Goal: Task Accomplishment & Management: Complete application form

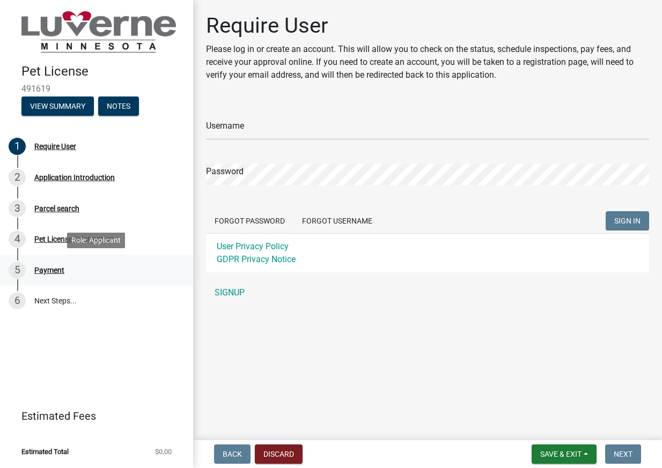
click at [53, 265] on div "5 Payment" at bounding box center [92, 270] width 167 height 17
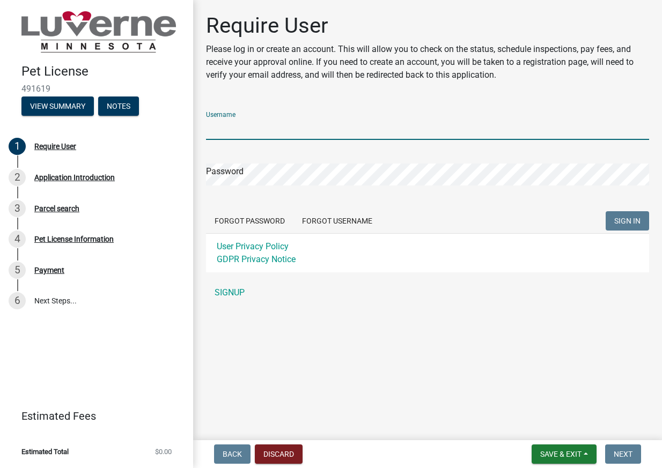
click at [282, 122] on input "Username" at bounding box center [427, 129] width 443 height 22
type input "aklibengood"
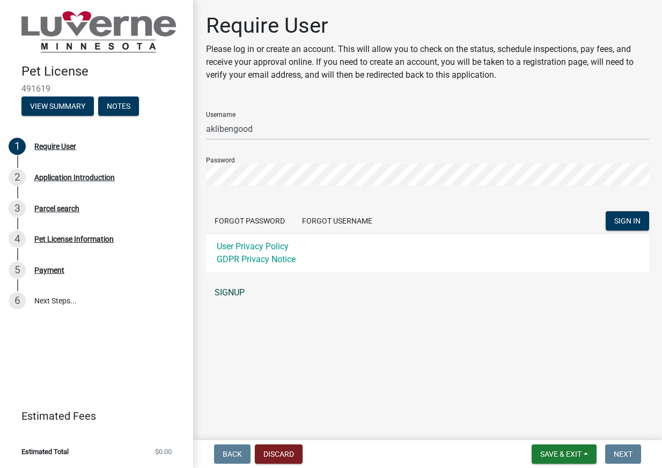
click at [225, 291] on link "SIGNUP" at bounding box center [427, 292] width 443 height 21
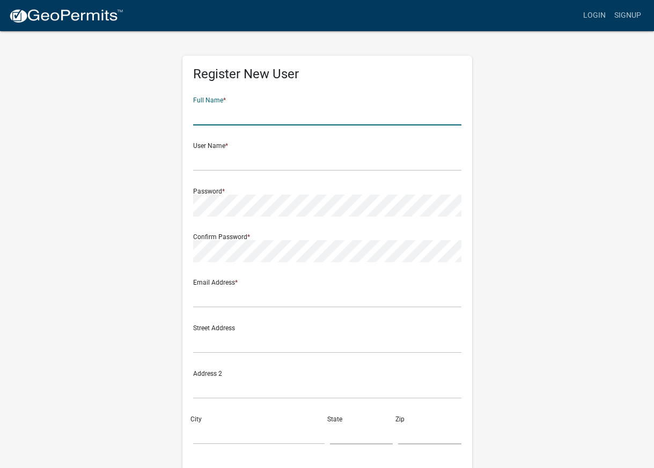
click at [305, 116] on input "text" at bounding box center [327, 115] width 268 height 22
type input "[PERSON_NAME]"
type input "[EMAIL_ADDRESS][DOMAIN_NAME]"
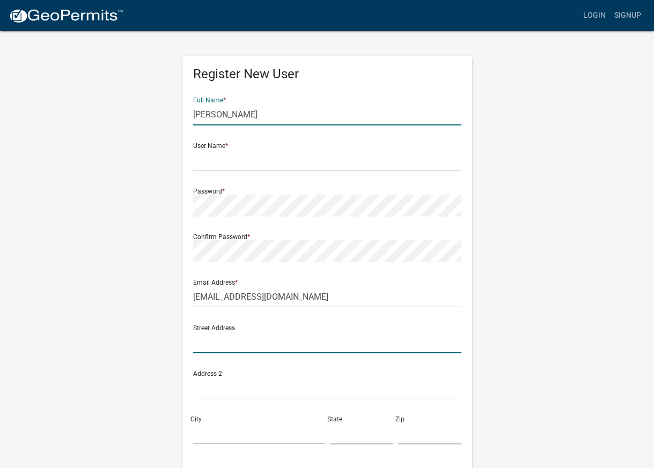
type input "[STREET_ADDRESS][PERSON_NAME]"
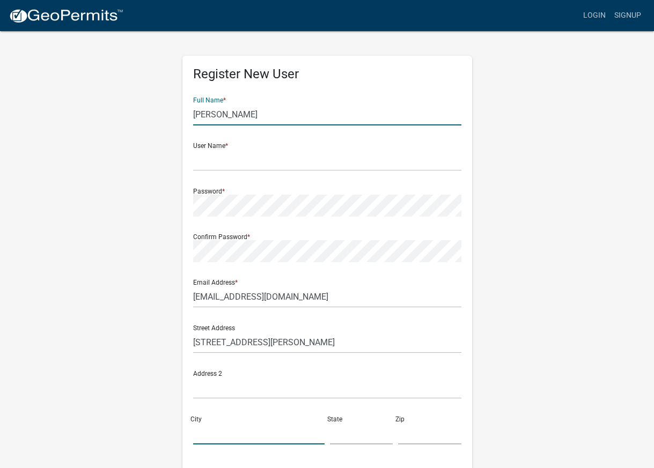
type input "[PERSON_NAME]"
type input "MN"
type input "56156"
type input "6059407983"
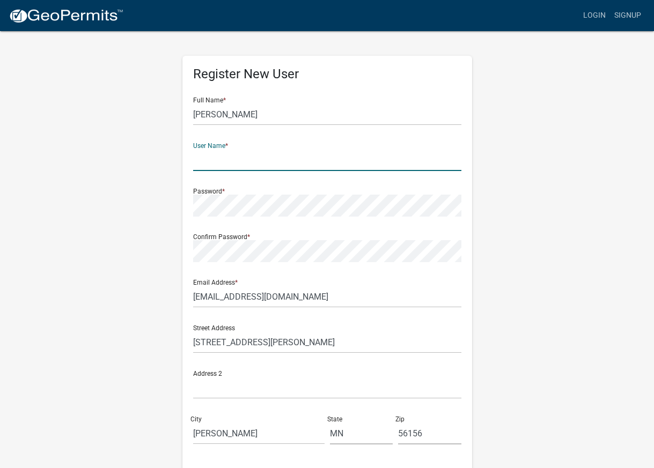
click at [248, 163] on input "text" at bounding box center [327, 160] width 268 height 22
type input "aklibengood"
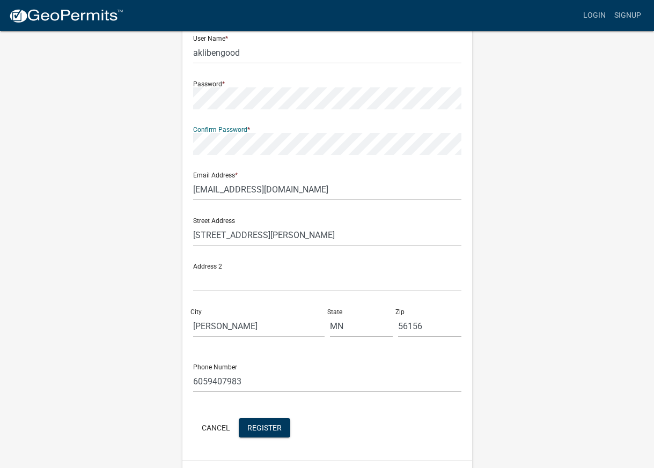
scroll to position [136, 0]
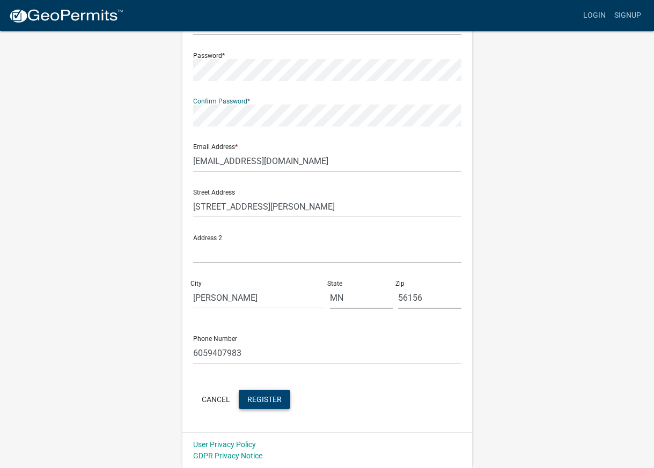
click at [259, 396] on span "Register" at bounding box center [264, 399] width 34 height 9
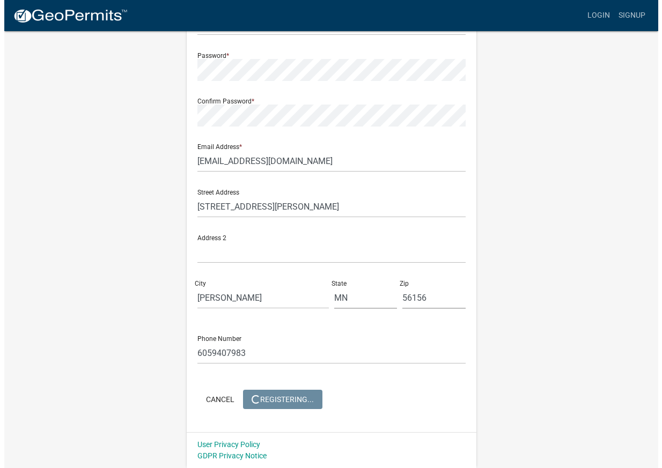
scroll to position [0, 0]
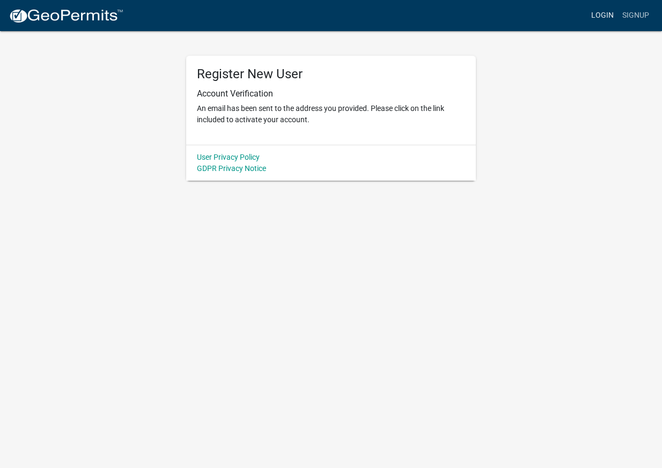
click at [609, 13] on link "Login" at bounding box center [602, 15] width 31 height 20
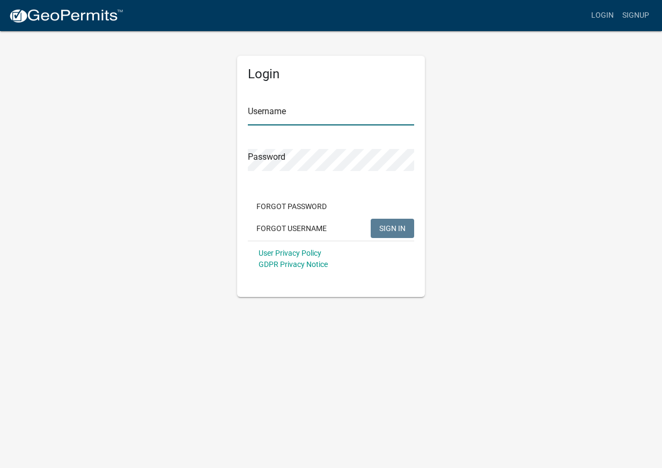
type input "aklibengood"
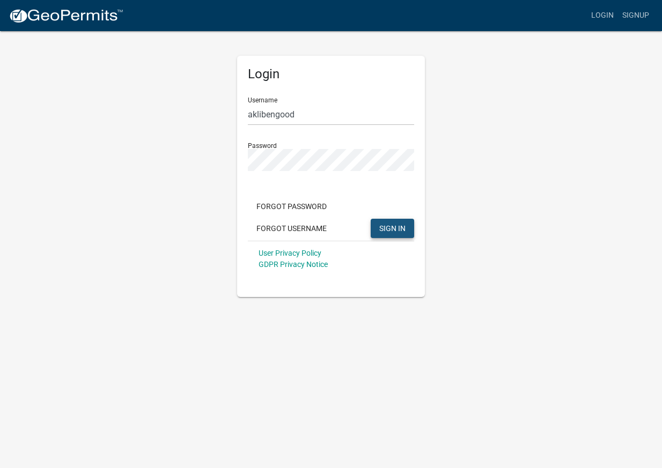
click at [394, 231] on span "SIGN IN" at bounding box center [392, 228] width 26 height 9
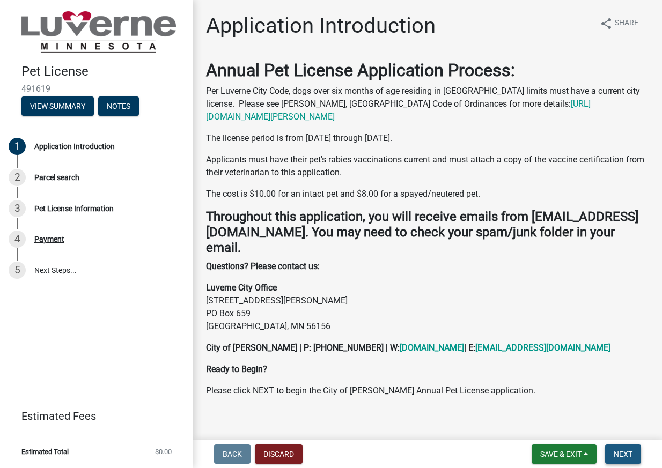
click at [627, 456] on span "Next" at bounding box center [623, 454] width 19 height 9
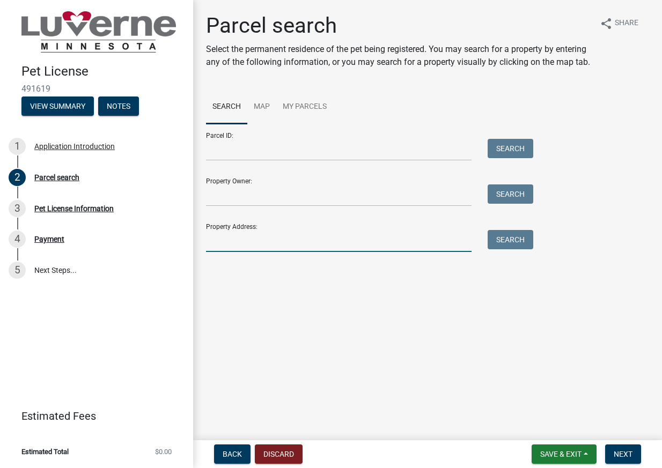
click at [214, 252] on input "Property Address:" at bounding box center [339, 241] width 266 height 22
type input "[STREET_ADDRESS][PERSON_NAME]"
click at [521, 250] on button "Search" at bounding box center [511, 239] width 46 height 19
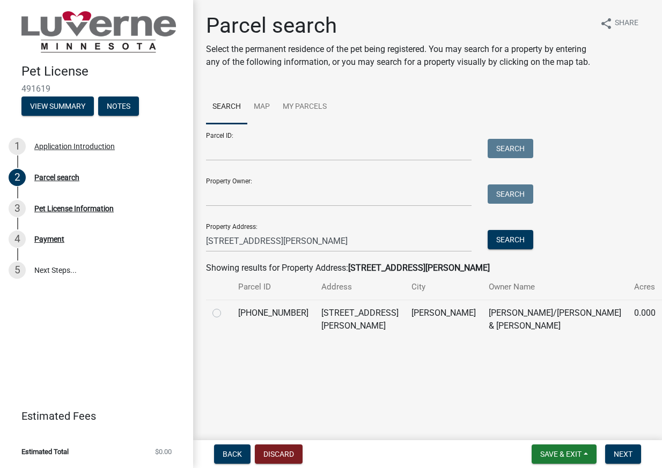
click at [211, 325] on td at bounding box center [219, 319] width 26 height 39
click at [225, 307] on label at bounding box center [225, 307] width 0 height 0
click at [225, 314] on input "radio" at bounding box center [228, 310] width 7 height 7
radio input "true"
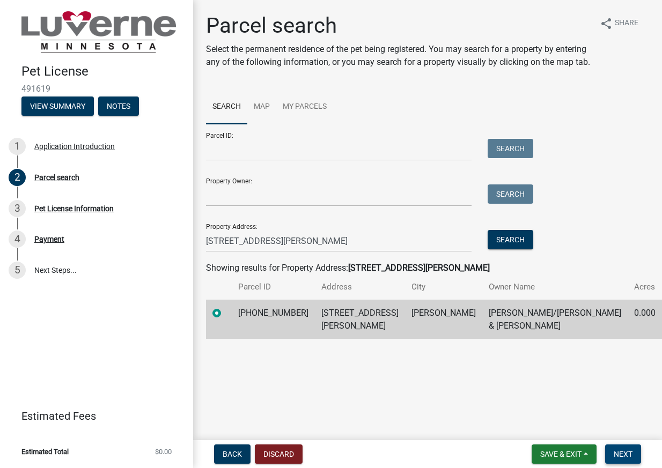
click at [619, 451] on span "Next" at bounding box center [623, 454] width 19 height 9
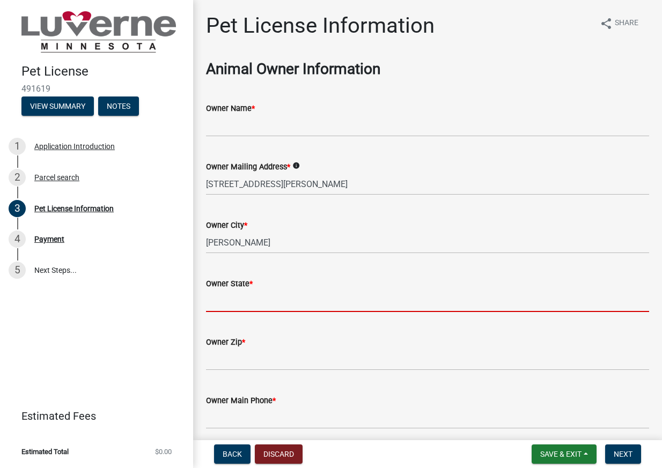
click at [224, 304] on input "Owner State *" at bounding box center [427, 301] width 443 height 22
type input "MN"
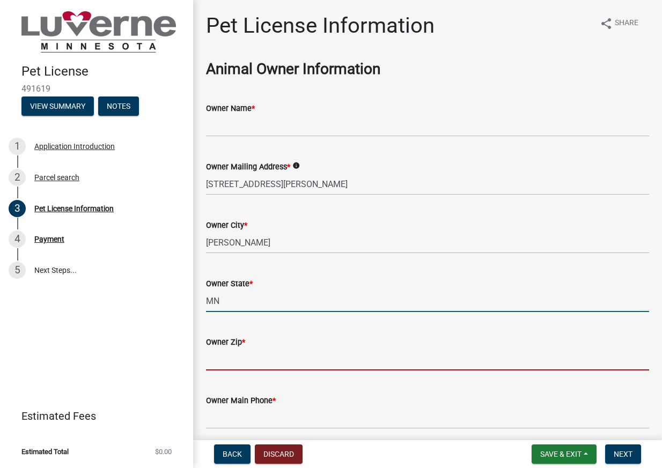
type input "56156"
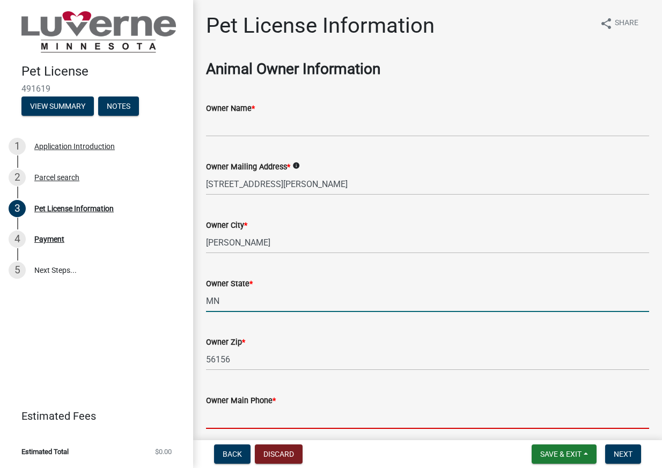
type input "6059407983"
type input "[EMAIL_ADDRESS][DOMAIN_NAME]"
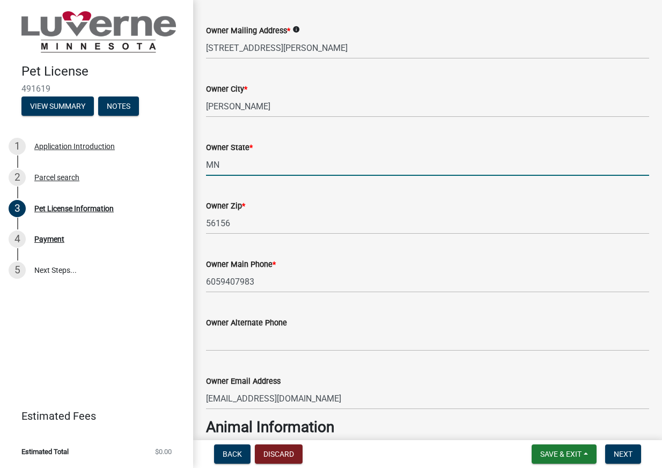
scroll to position [161, 0]
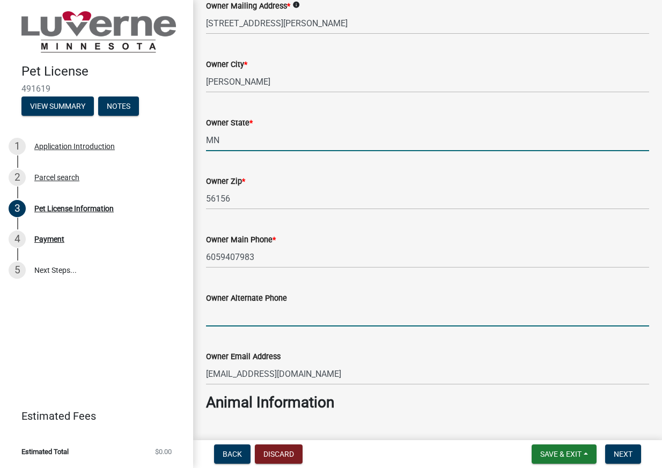
click at [273, 320] on input "Owner Alternate Phone" at bounding box center [427, 316] width 443 height 22
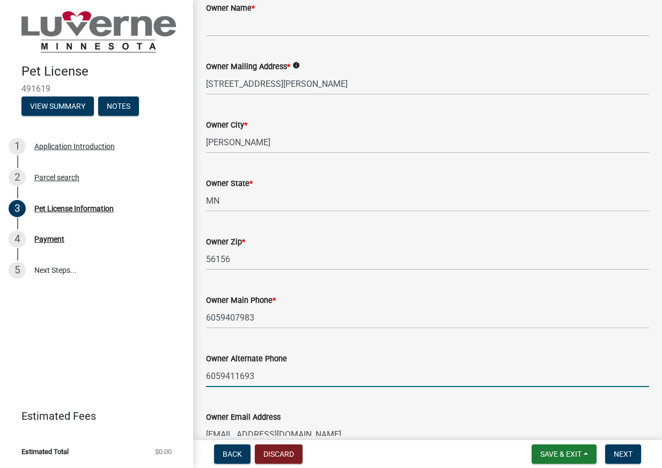
scroll to position [0, 0]
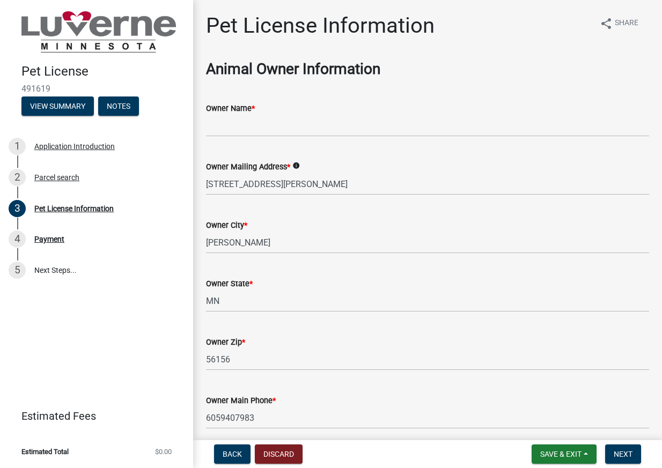
type input "6059411693"
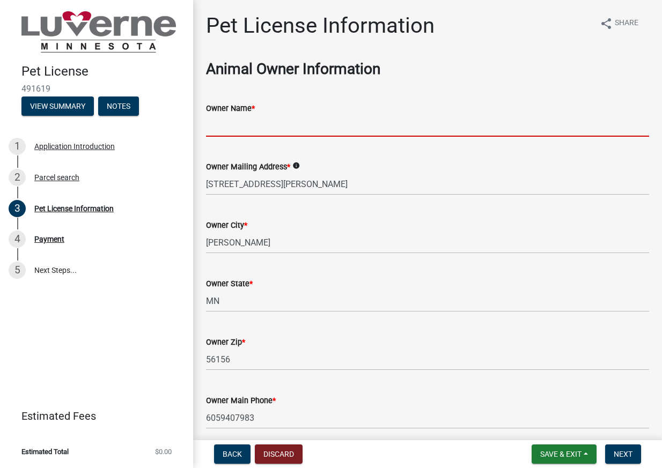
click at [265, 128] on input "Owner Name *" at bounding box center [427, 126] width 443 height 22
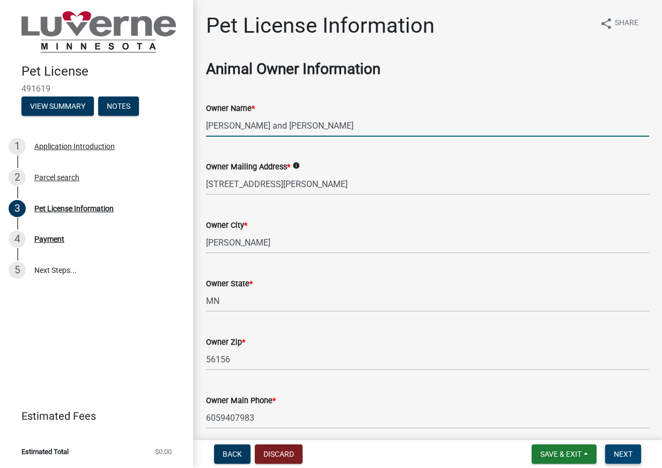
type input "[PERSON_NAME] and [PERSON_NAME]"
click at [625, 452] on span "Next" at bounding box center [623, 454] width 19 height 9
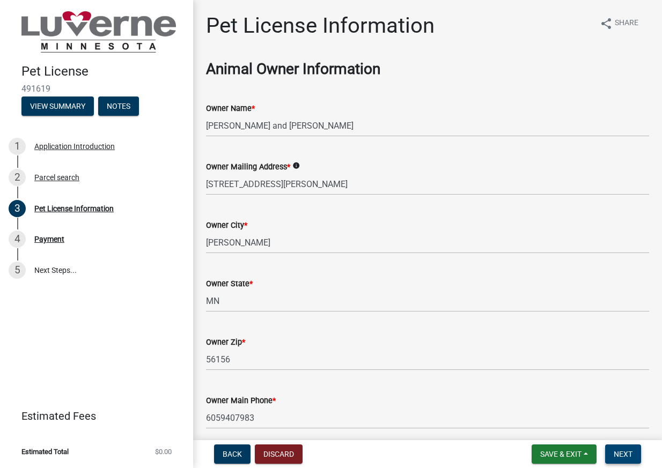
click at [621, 453] on span "Next" at bounding box center [623, 454] width 19 height 9
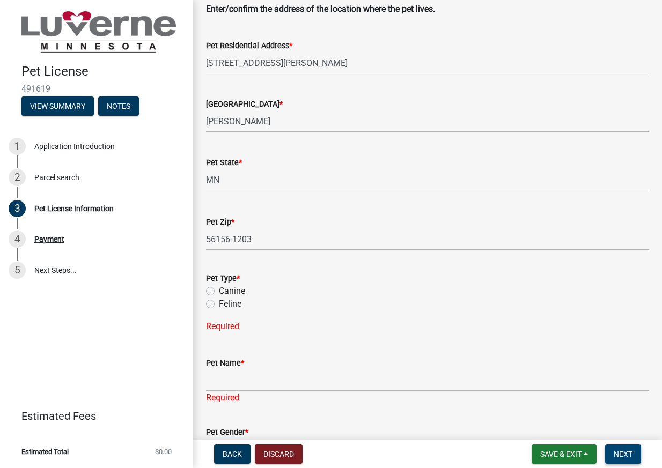
scroll to position [644, 0]
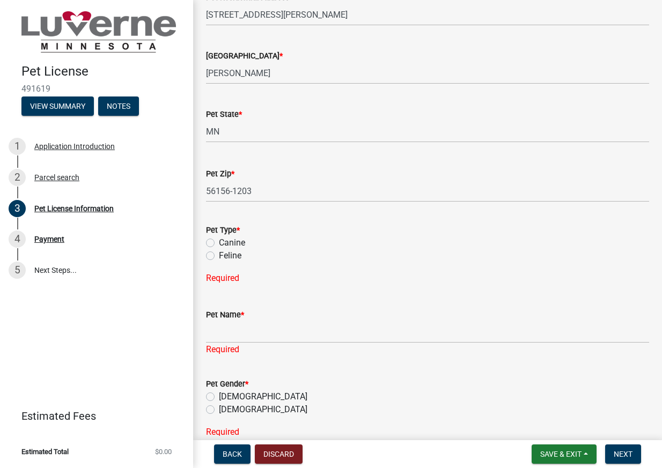
click at [224, 240] on label "Canine" at bounding box center [232, 243] width 26 height 13
click at [224, 240] on input "Canine" at bounding box center [222, 240] width 7 height 7
radio input "true"
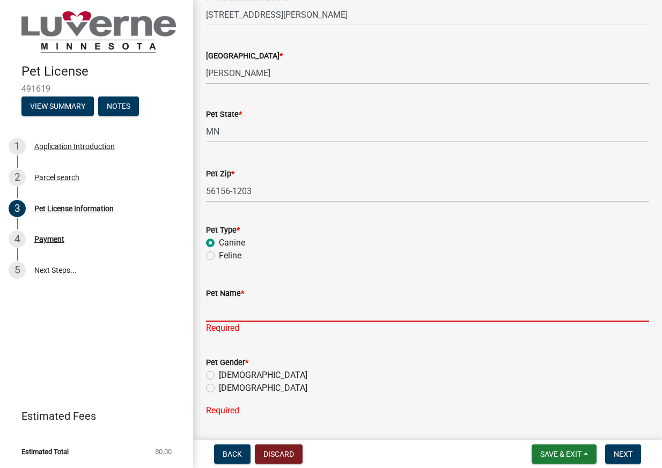
click at [247, 318] on input "Pet Name *" at bounding box center [427, 311] width 443 height 22
type input "Blue"
click at [216, 373] on div "Pet Gender * Male Female" at bounding box center [427, 375] width 443 height 39
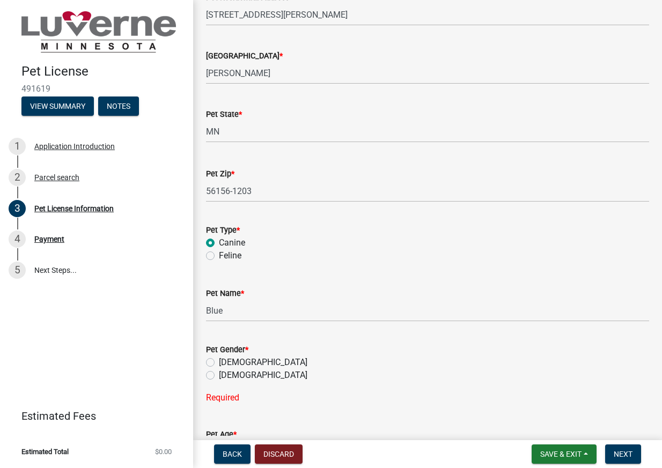
scroll to position [751, 0]
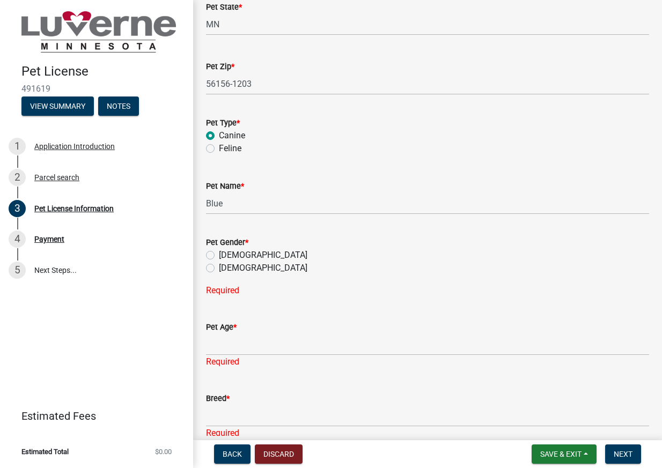
click at [219, 255] on label "[DEMOGRAPHIC_DATA]" at bounding box center [263, 255] width 89 height 13
click at [219, 255] on input "[DEMOGRAPHIC_DATA]" at bounding box center [222, 252] width 7 height 7
radio input "true"
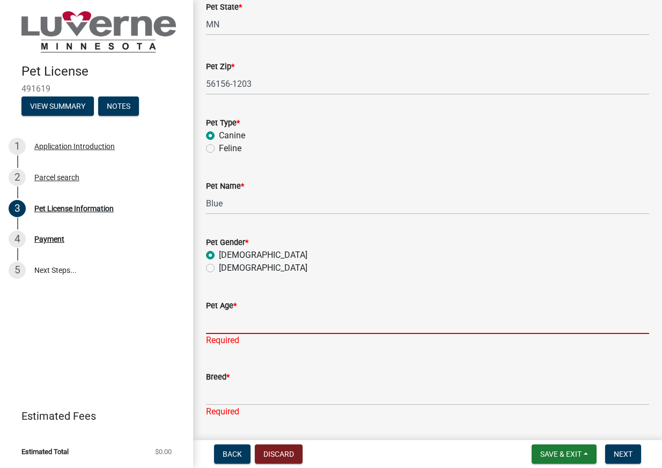
click at [219, 324] on input "Pet Age *" at bounding box center [427, 323] width 443 height 22
type input "9"
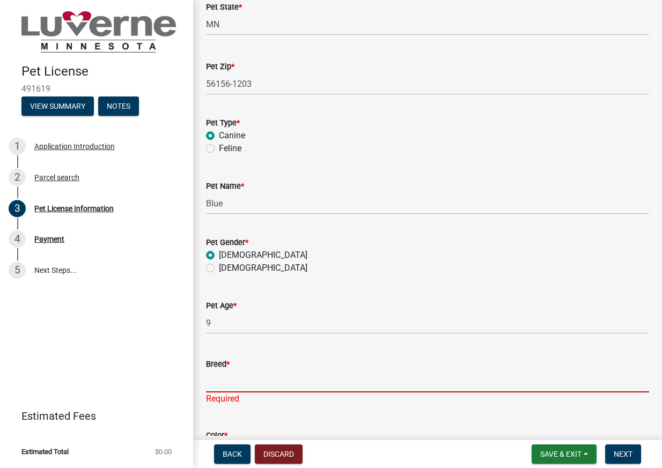
click at [230, 396] on div "Breed * Required" at bounding box center [427, 374] width 443 height 63
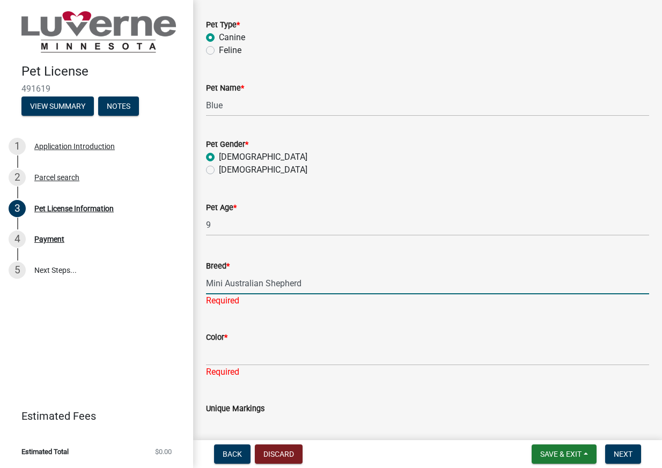
scroll to position [912, 0]
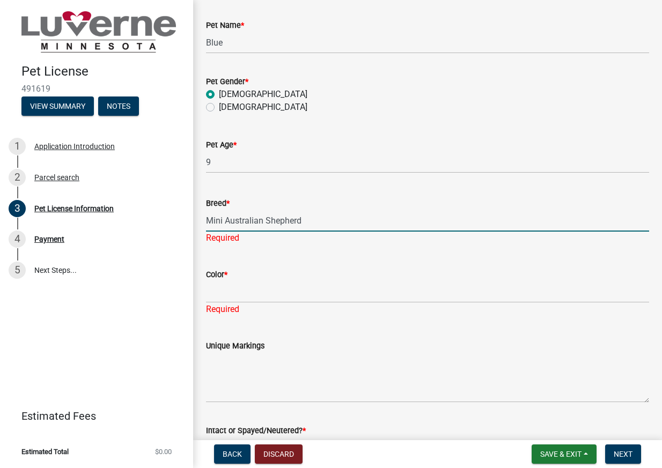
type input "Mini Australian Shepherd"
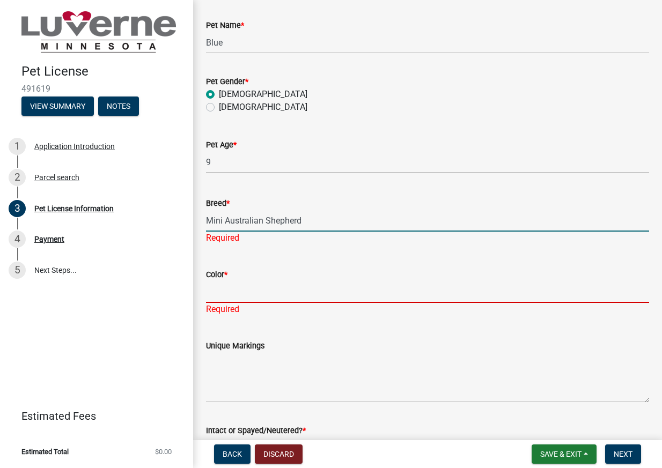
click at [237, 294] on div "Color * Required" at bounding box center [427, 284] width 443 height 63
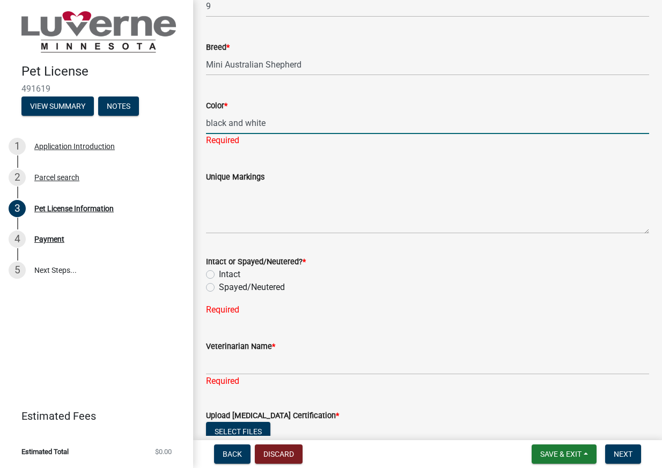
scroll to position [1073, 0]
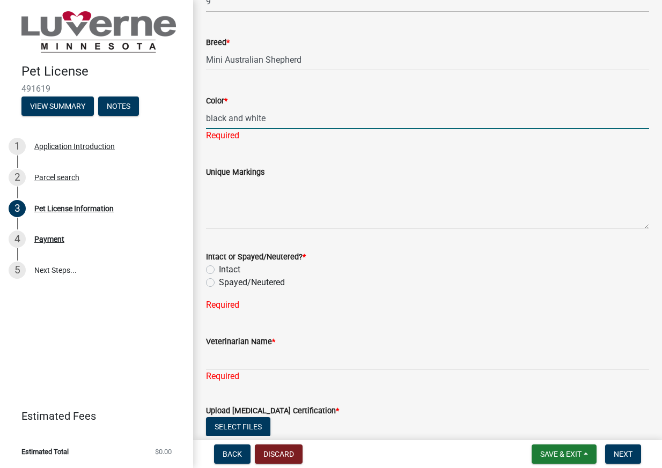
type input "black and white"
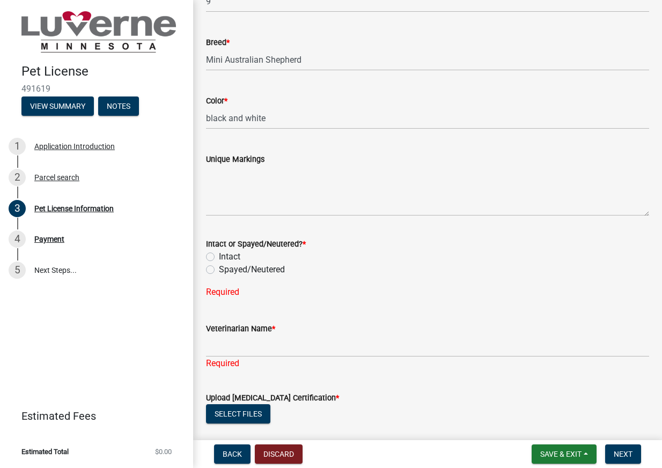
click at [209, 283] on div "Intact or Spayed/Neutered? * Intact Spayed/Neutered Required" at bounding box center [427, 262] width 443 height 74
click at [219, 271] on label "Spayed/Neutered" at bounding box center [252, 269] width 66 height 13
click at [219, 270] on input "Spayed/Neutered" at bounding box center [222, 266] width 7 height 7
radio input "true"
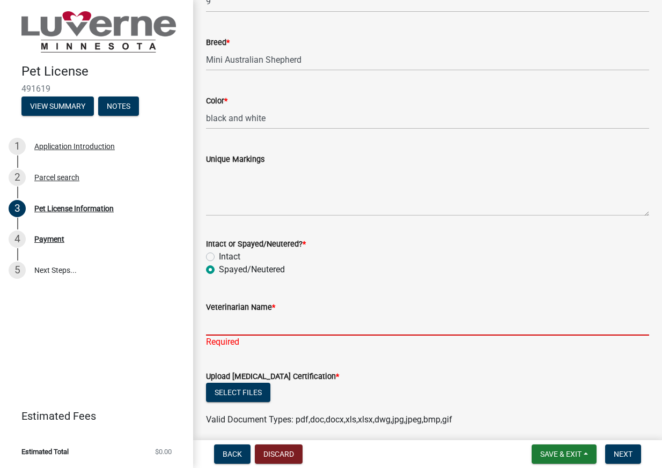
click at [235, 328] on input "Veterinarian Name *" at bounding box center [427, 325] width 443 height 22
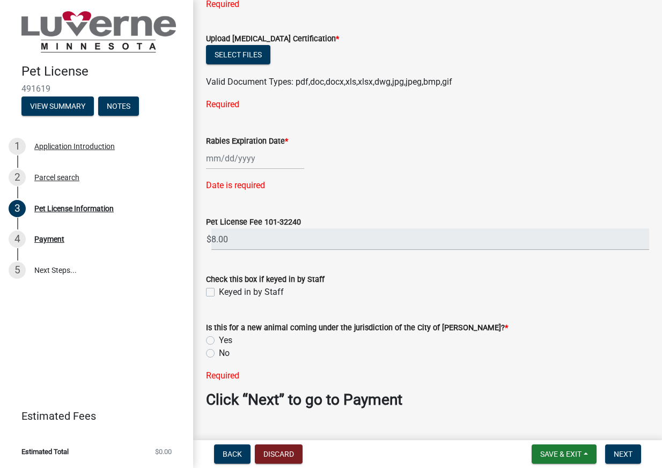
scroll to position [1435, 0]
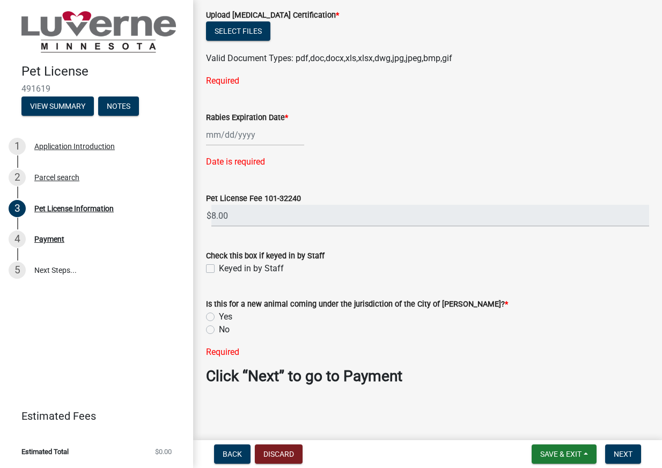
type input "Rock County Vet"
click at [219, 316] on label "Yes" at bounding box center [225, 317] width 13 height 13
click at [219, 316] on input "Yes" at bounding box center [222, 314] width 7 height 7
radio input "true"
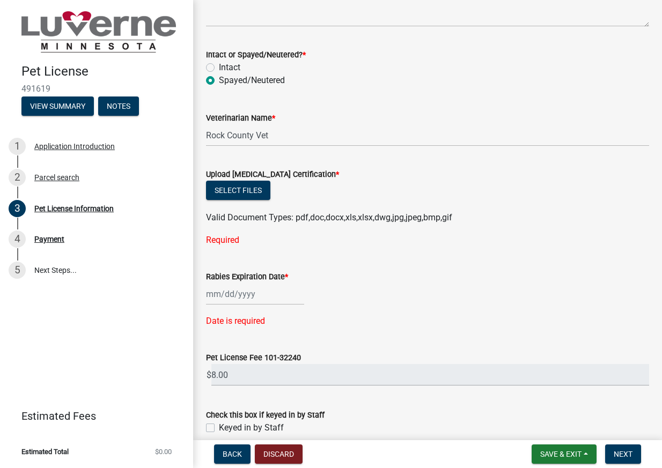
scroll to position [1239, 0]
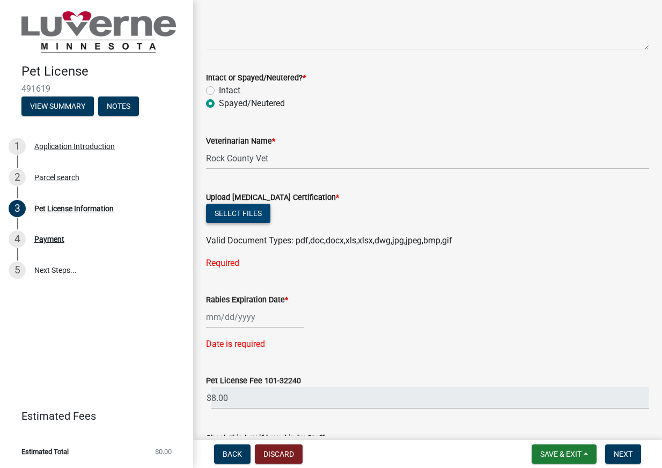
click at [231, 209] on button "Select files" at bounding box center [238, 213] width 64 height 19
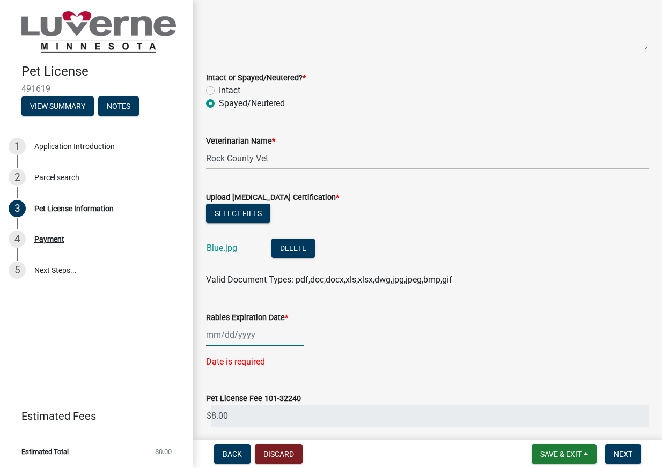
click at [229, 336] on div at bounding box center [255, 335] width 98 height 22
select select "10"
select select "2025"
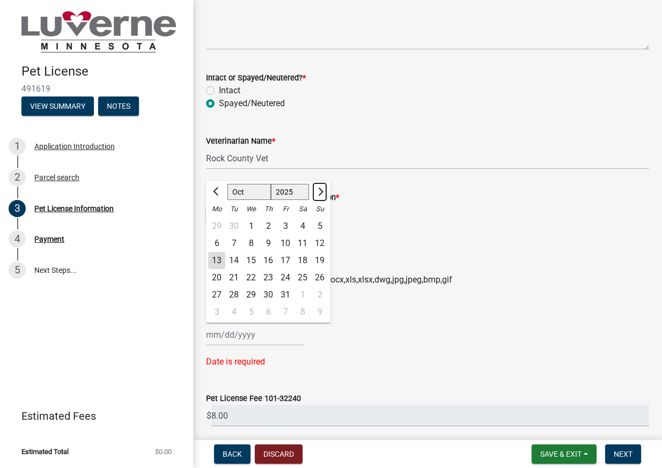
click at [318, 188] on button "Next month" at bounding box center [319, 192] width 13 height 17
select select "11"
click at [291, 190] on select "1525 1526 1527 1528 1529 1530 1531 1532 1533 1534 1535 1536 1537 1538 1539 1540…" at bounding box center [290, 192] width 39 height 16
click at [271, 184] on select "1525 1526 1527 1528 1529 1530 1531 1532 1533 1534 1535 1536 1537 1538 1539 1540…" at bounding box center [290, 192] width 39 height 16
click at [294, 190] on select "1506 1507 1508 1509 1510 1511 1512 1513 1514 1515 1516 1517 1518 1519 1520 1521…" at bounding box center [290, 192] width 39 height 16
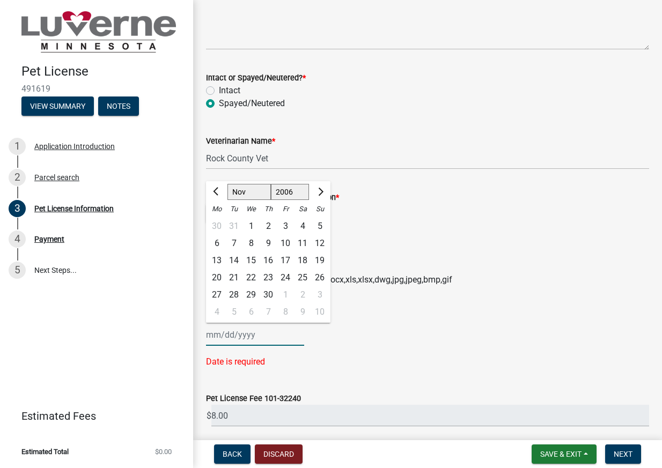
select select "2026"
click at [271, 184] on select "1506 1507 1508 1509 1510 1511 1512 1513 1514 1515 1516 1517 1518 1519 1520 1521…" at bounding box center [290, 192] width 39 height 16
click at [247, 190] on select "Jan Feb Mar Apr May Jun Jul Aug Sep Oct Nov Dec" at bounding box center [249, 192] width 43 height 16
select select "5"
click at [228, 184] on select "Jan Feb Mar Apr May Jun Jul Aug Sep Oct Nov Dec" at bounding box center [249, 192] width 43 height 16
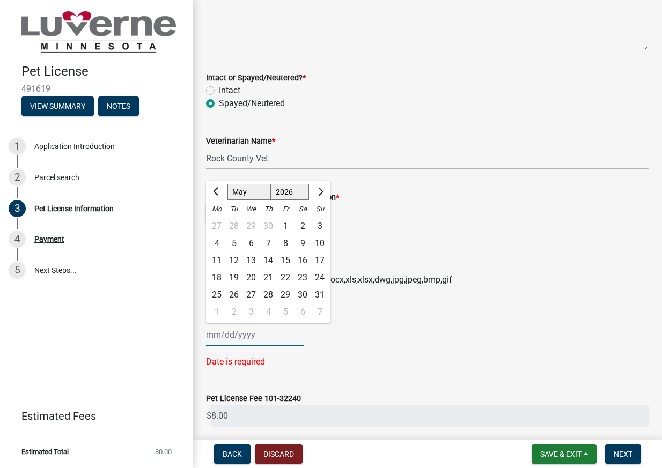
click at [248, 258] on div "13" at bounding box center [251, 260] width 17 height 17
type input "05/13/2026"
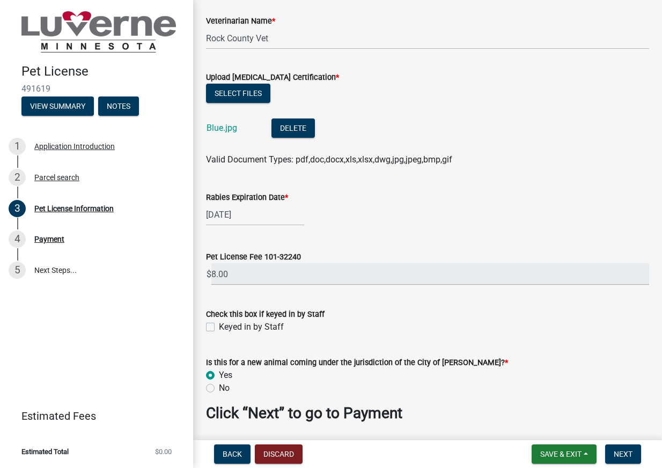
scroll to position [1397, 0]
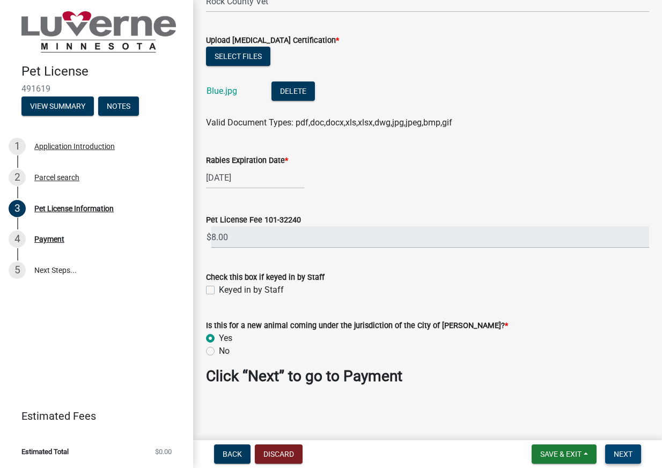
click at [618, 449] on button "Next" at bounding box center [623, 454] width 36 height 19
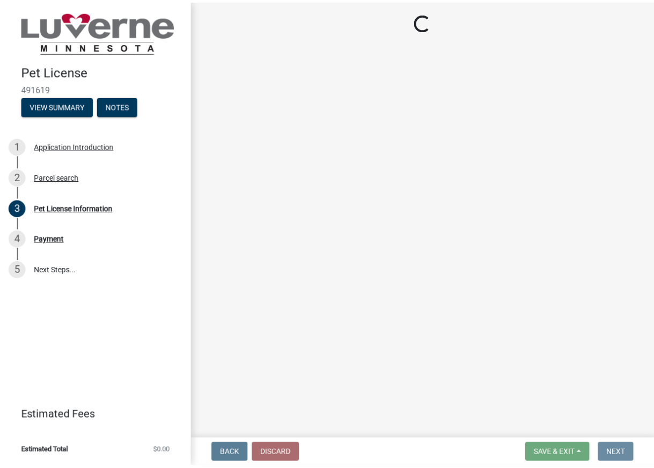
scroll to position [0, 0]
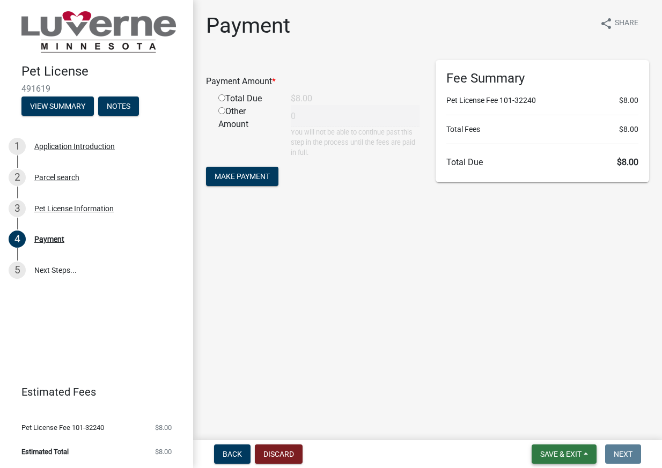
click at [564, 451] on span "Save & Exit" at bounding box center [560, 454] width 41 height 9
click at [533, 422] on button "Save & Exit" at bounding box center [554, 427] width 86 height 26
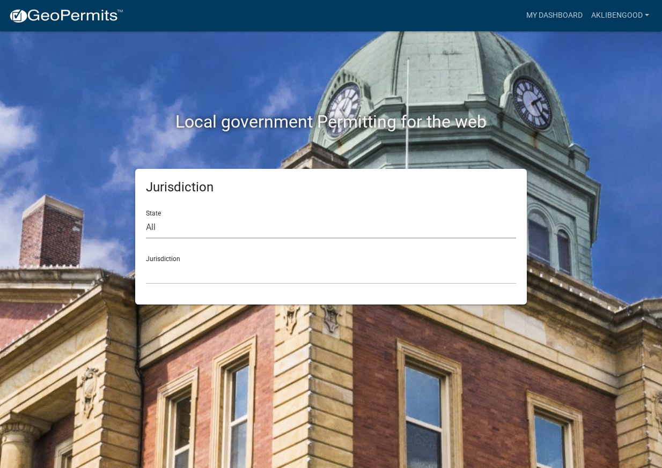
click at [267, 235] on select "All Colorado Georgia Indiana Iowa Kansas Minnesota Ohio South Carolina Wisconsin" at bounding box center [331, 228] width 370 height 22
click at [607, 15] on link "aklibengood" at bounding box center [620, 15] width 67 height 20
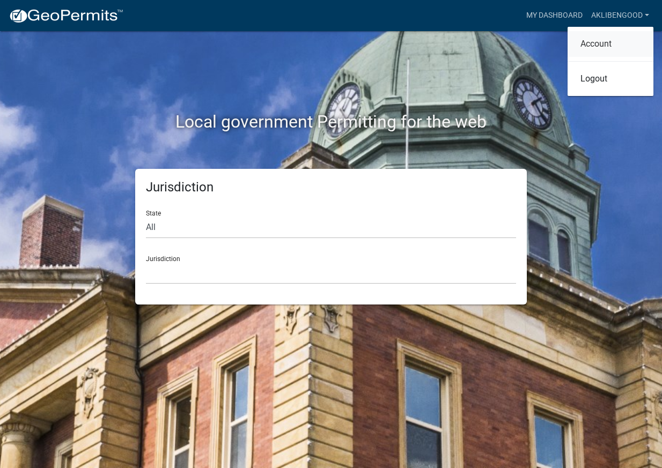
click at [600, 41] on link "Account" at bounding box center [611, 44] width 86 height 26
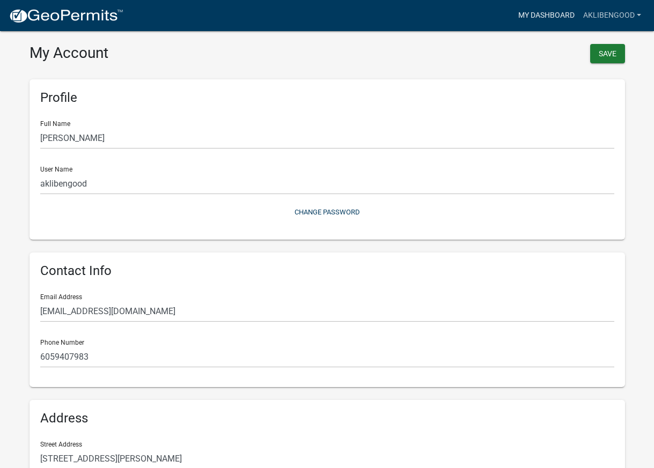
click at [563, 17] on link "My Dashboard" at bounding box center [546, 15] width 65 height 20
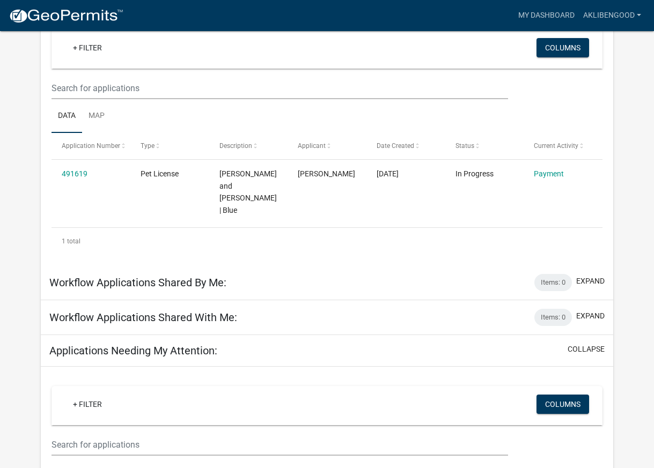
scroll to position [107, 0]
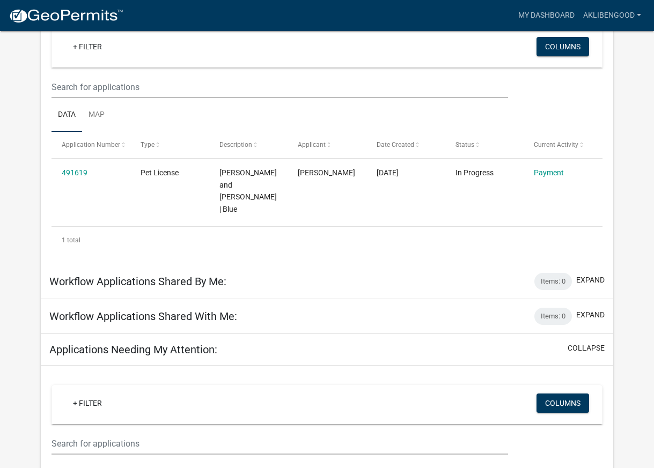
click at [197, 343] on h5 "Applications Needing My Attention:" at bounding box center [133, 349] width 168 height 13
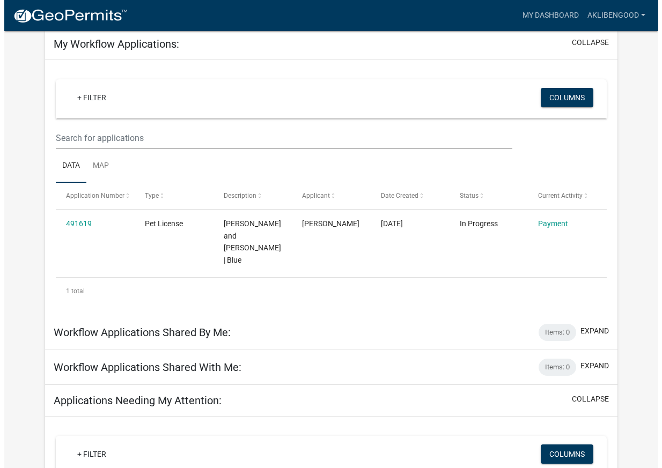
scroll to position [0, 0]
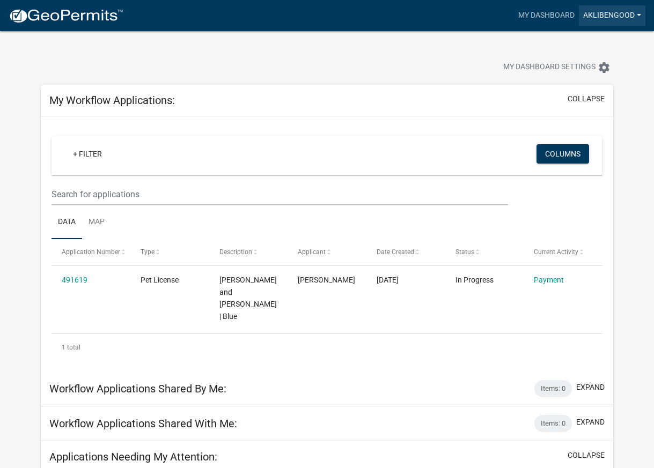
click at [611, 18] on link "aklibengood" at bounding box center [612, 15] width 67 height 20
click at [598, 44] on link "Account" at bounding box center [603, 44] width 86 height 26
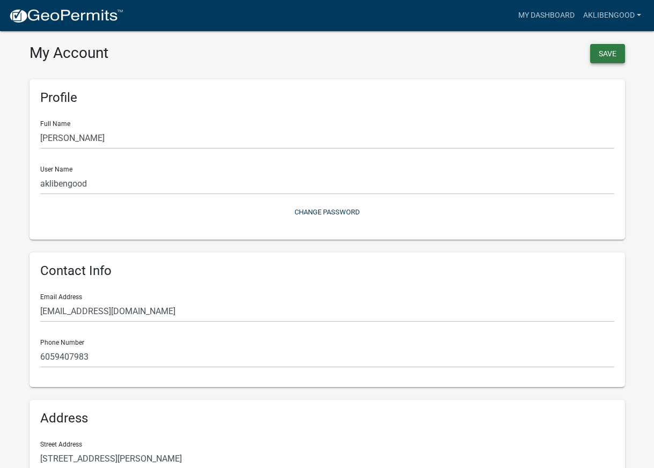
click at [604, 53] on button "Save" at bounding box center [607, 53] width 35 height 19
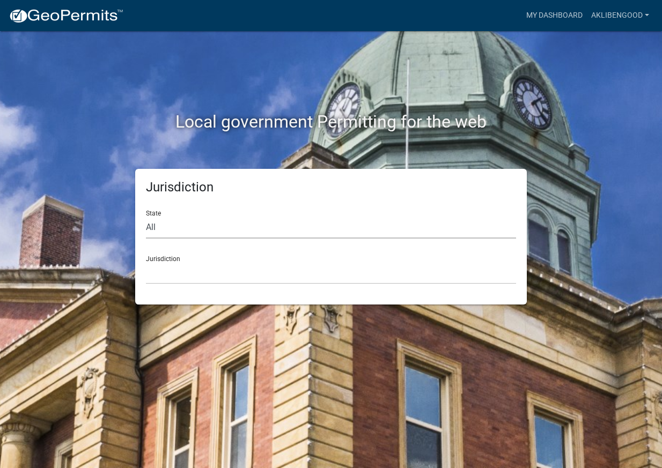
click at [296, 222] on select "All Colorado Georgia Indiana Iowa Kansas Minnesota Ohio South Carolina Wisconsin" at bounding box center [331, 228] width 370 height 22
select select "Minnesota"
click at [146, 217] on select "All Colorado Georgia Indiana Iowa Kansas Minnesota Ohio South Carolina Wisconsin" at bounding box center [331, 228] width 370 height 22
click at [296, 262] on select "Becker County, Minnesota Benton County, Minnesota Carlton County, Minnesota Cit…" at bounding box center [331, 273] width 370 height 22
click at [646, 144] on div "Local government Permitting for the web Jurisdiction State All Colorado Georgia…" at bounding box center [331, 234] width 662 height 468
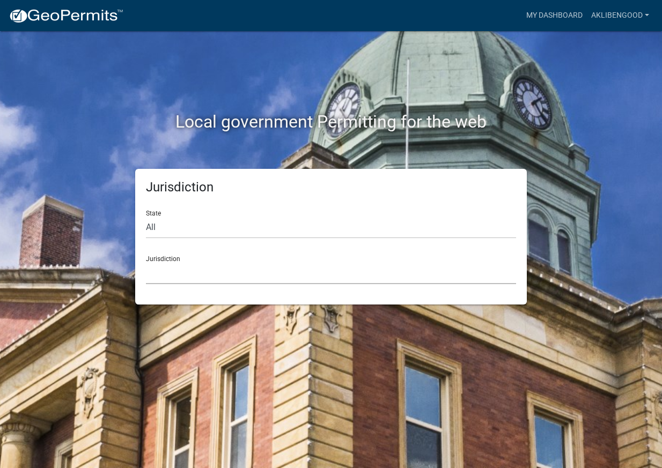
click at [232, 270] on select "Becker County, Minnesota Benton County, Minnesota Carlton County, Minnesota Cit…" at bounding box center [331, 273] width 370 height 22
click at [638, 113] on div "Local government Permitting for the web Jurisdiction State All Colorado Georgia…" at bounding box center [331, 234] width 662 height 468
click at [422, 181] on h5 "Jurisdiction" at bounding box center [331, 188] width 370 height 16
click at [540, 9] on link "My Dashboard" at bounding box center [554, 15] width 65 height 20
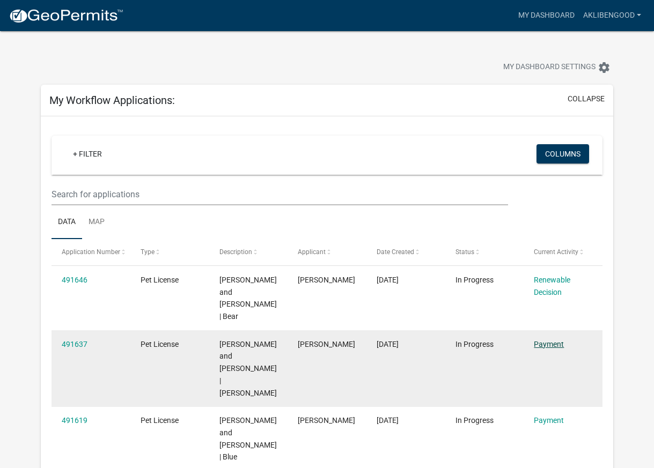
click at [543, 340] on link "Payment" at bounding box center [549, 344] width 30 height 9
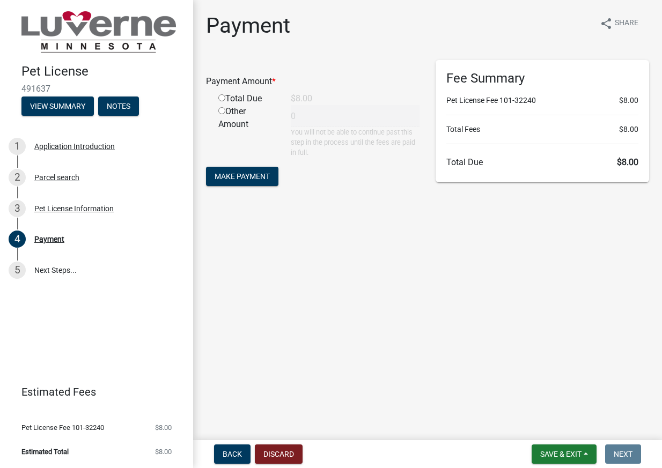
click at [223, 97] on input "radio" at bounding box center [221, 97] width 7 height 7
radio input "true"
type input "8"
click at [239, 171] on button "Make Payment" at bounding box center [242, 176] width 72 height 19
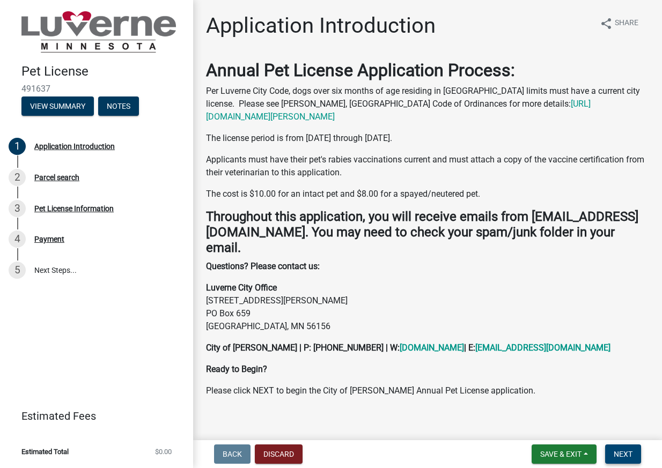
click at [622, 454] on span "Next" at bounding box center [623, 454] width 19 height 9
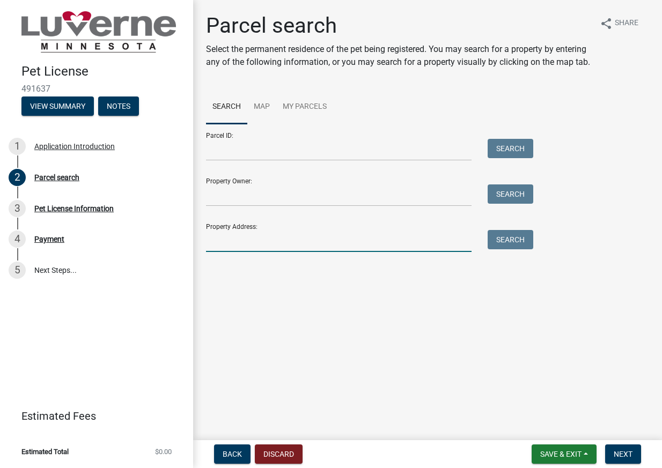
click at [340, 252] on input "Property Address:" at bounding box center [339, 241] width 266 height 22
type input "405 W Bishop St"
click at [533, 250] on button "Search" at bounding box center [511, 239] width 46 height 19
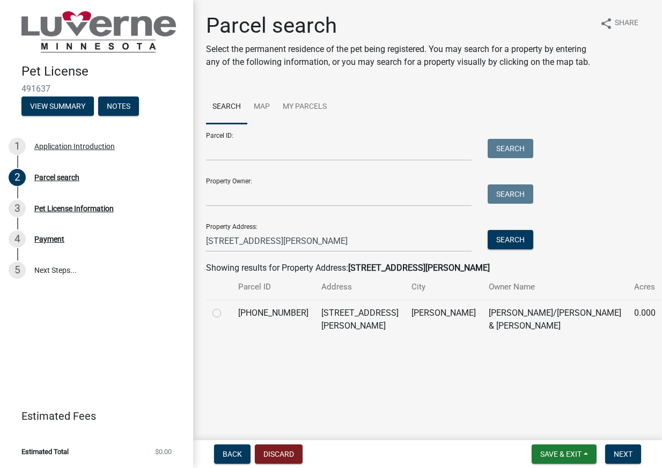
click at [225, 307] on label at bounding box center [225, 307] width 0 height 0
click at [225, 314] on input "radio" at bounding box center [228, 310] width 7 height 7
radio input "true"
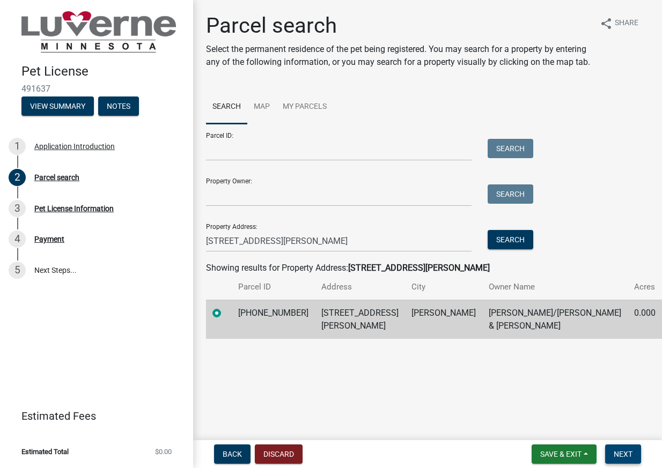
click at [622, 451] on span "Next" at bounding box center [623, 454] width 19 height 9
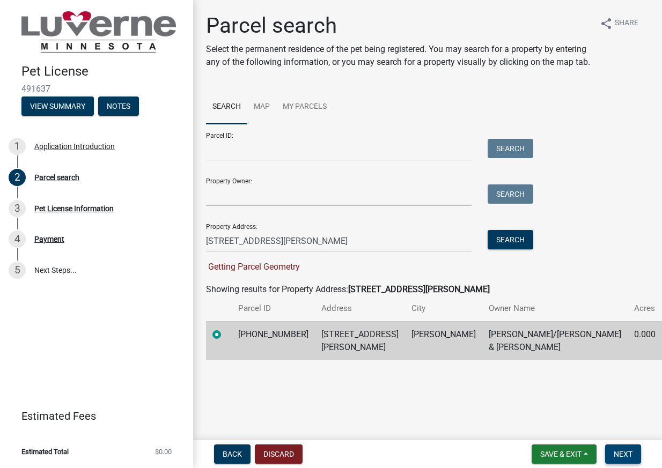
click at [622, 451] on span "Next" at bounding box center [623, 454] width 19 height 9
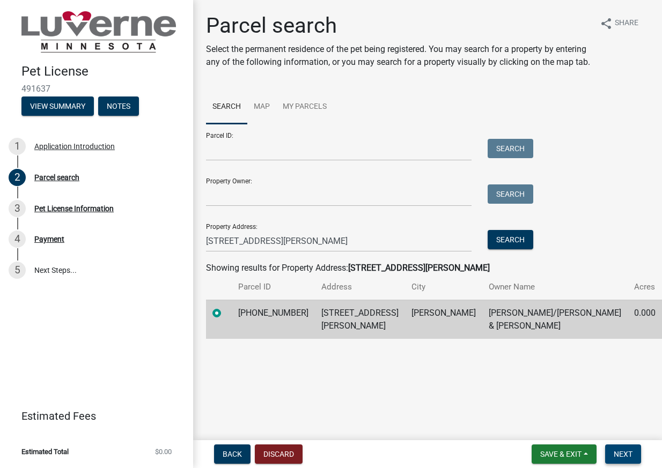
click at [618, 449] on button "Next" at bounding box center [623, 454] width 36 height 19
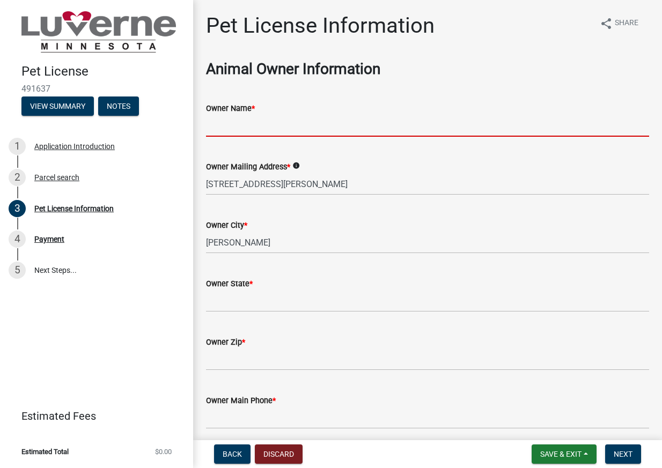
click at [267, 127] on input "Owner Name *" at bounding box center [427, 126] width 443 height 22
type input "[PERSON_NAME] and [PERSON_NAME]"
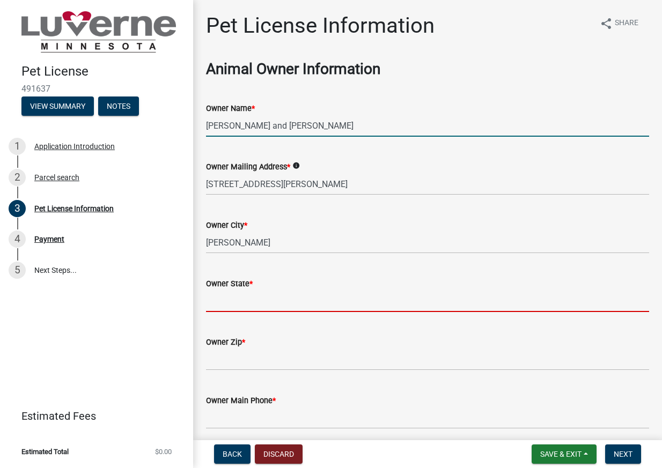
click at [259, 309] on input "Owner State *" at bounding box center [427, 301] width 443 height 22
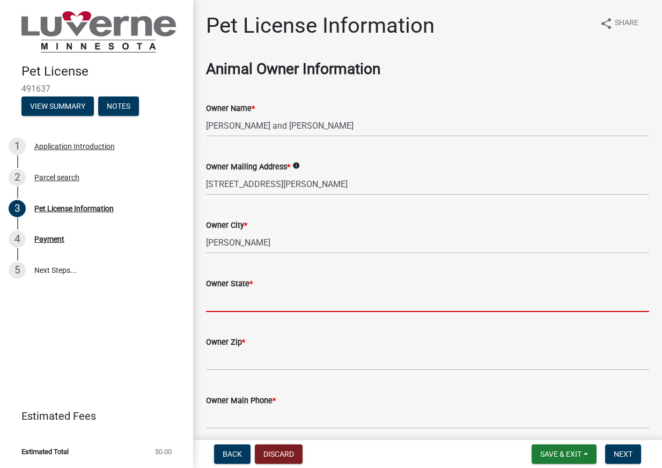
type input "MN"
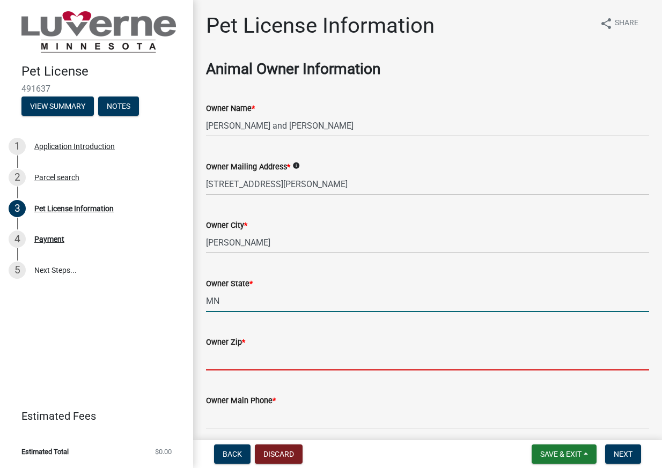
type input "56156"
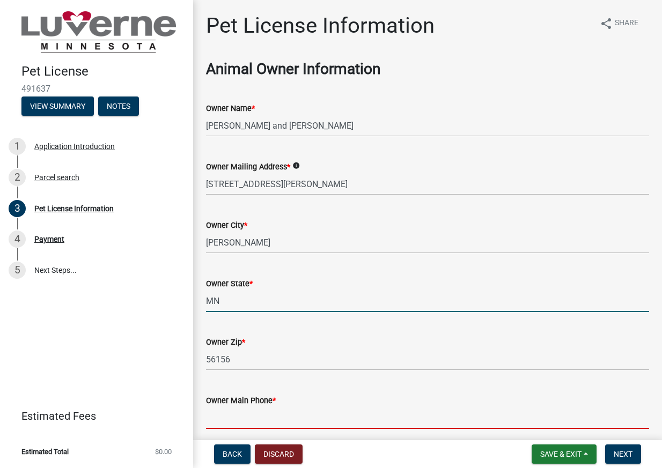
type input "6059407983"
type input "aklibengood@gmail.com"
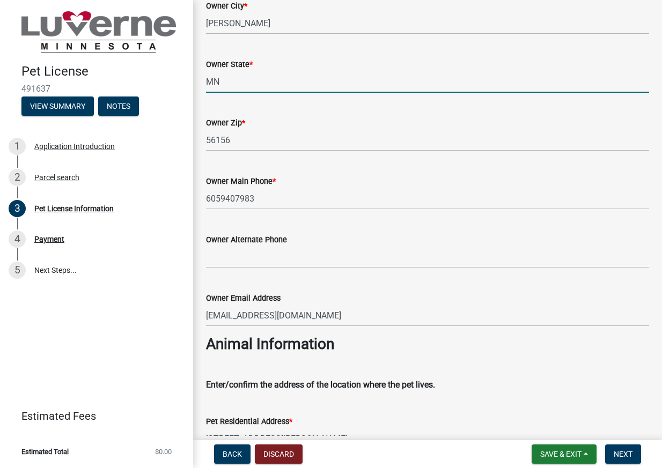
scroll to position [268, 0]
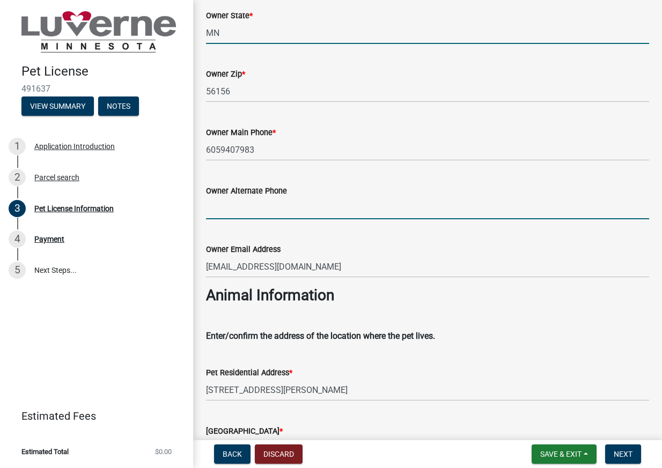
click at [250, 206] on input "Owner Alternate Phone" at bounding box center [427, 208] width 443 height 22
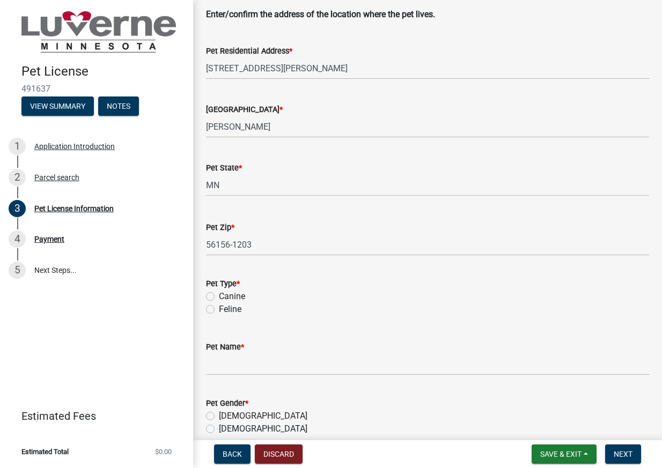
scroll to position [644, 0]
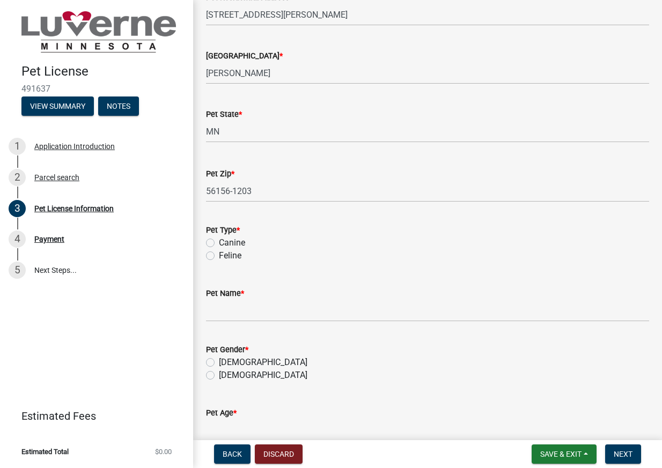
type input "6059411693"
click at [221, 241] on label "Canine" at bounding box center [232, 243] width 26 height 13
click at [221, 241] on input "Canine" at bounding box center [222, 240] width 7 height 7
radio input "true"
click at [234, 316] on input "Pet Name *" at bounding box center [427, 311] width 443 height 22
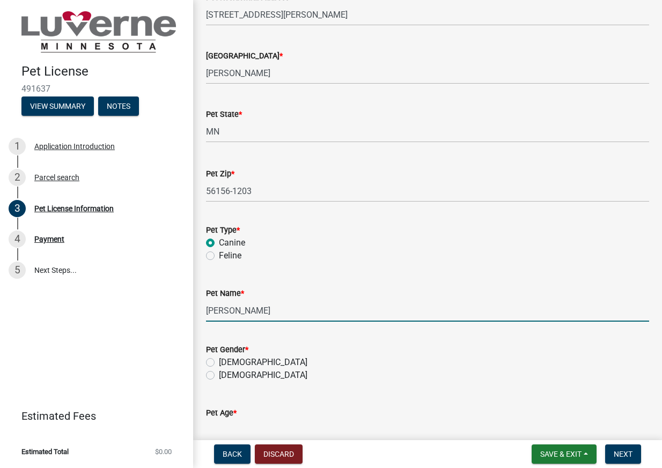
type input "Benny"
click at [219, 363] on label "[DEMOGRAPHIC_DATA]" at bounding box center [263, 362] width 89 height 13
click at [219, 363] on input "[DEMOGRAPHIC_DATA]" at bounding box center [222, 359] width 7 height 7
radio input "true"
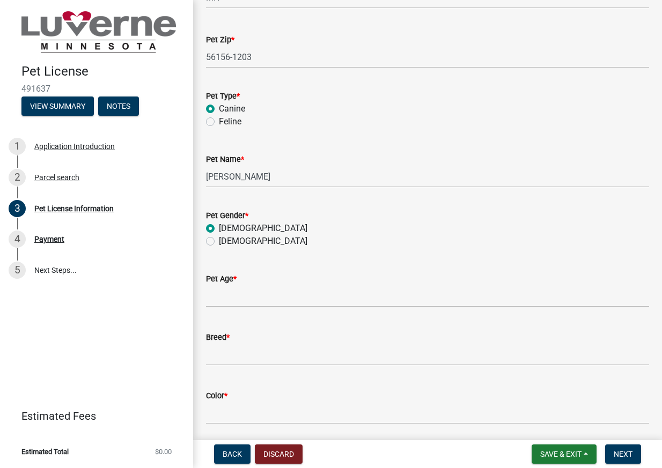
scroll to position [805, 0]
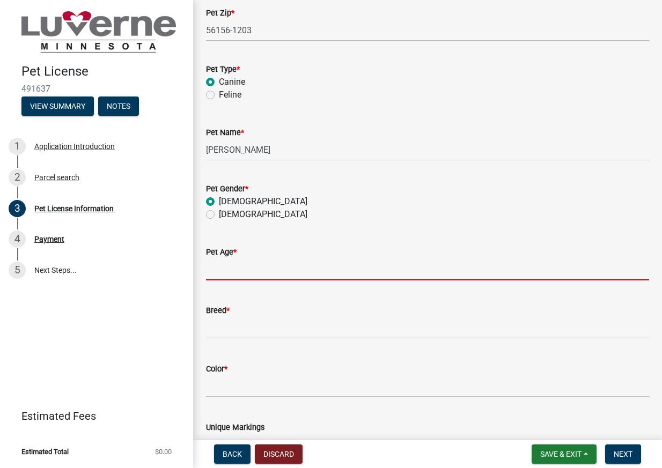
click at [251, 268] on input "Pet Age *" at bounding box center [427, 270] width 443 height 22
type input "9"
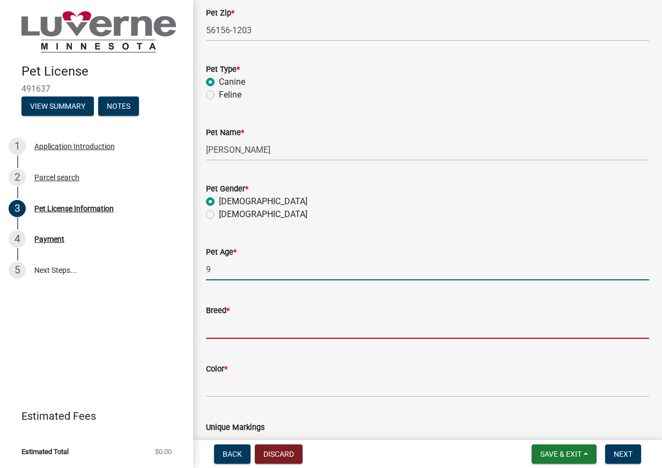
click at [285, 332] on input "Breed *" at bounding box center [427, 328] width 443 height 22
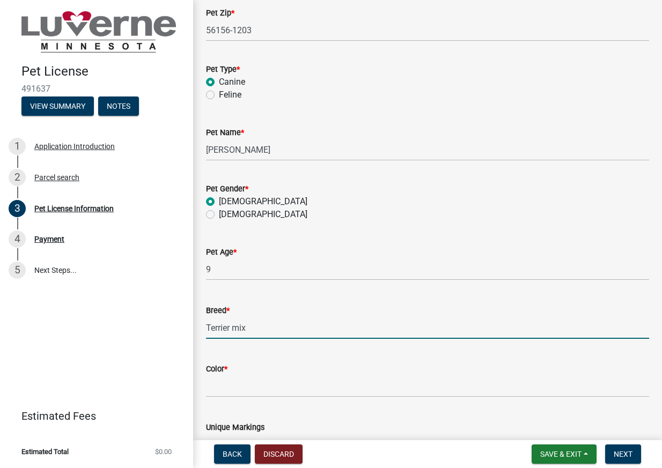
type input "Terrier mix"
click at [314, 387] on input "Color *" at bounding box center [427, 387] width 443 height 22
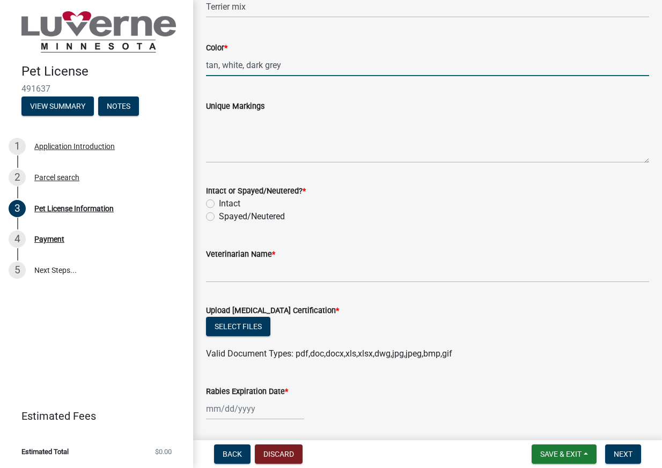
scroll to position [1127, 0]
type input "tan, white, dark grey"
click at [219, 216] on label "Spayed/Neutered" at bounding box center [252, 216] width 66 height 13
click at [219, 216] on input "Spayed/Neutered" at bounding box center [222, 213] width 7 height 7
radio input "true"
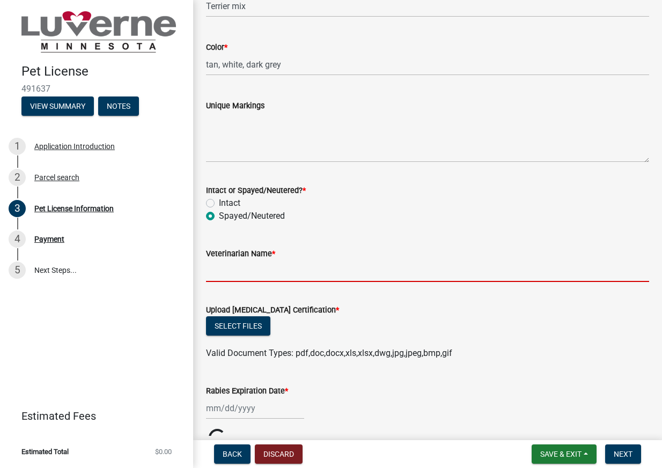
click at [240, 278] on input "Veterinarian Name *" at bounding box center [427, 271] width 443 height 22
type input "Rock County Vet"
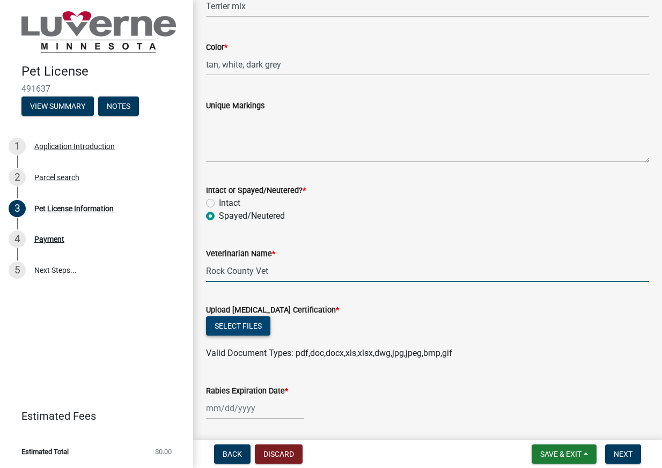
click at [239, 322] on button "Select files" at bounding box center [238, 326] width 64 height 19
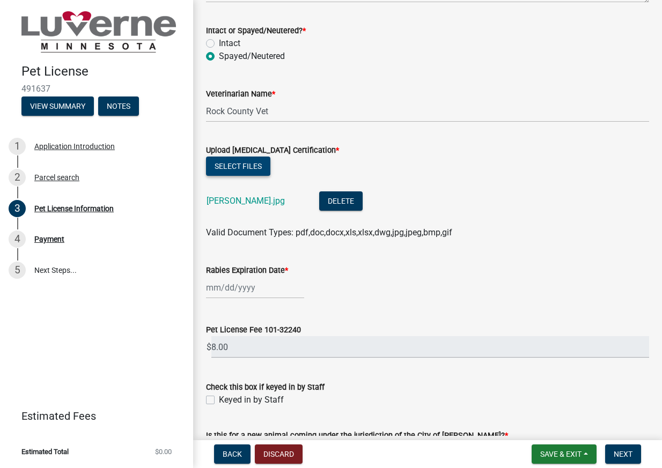
scroll to position [1288, 0]
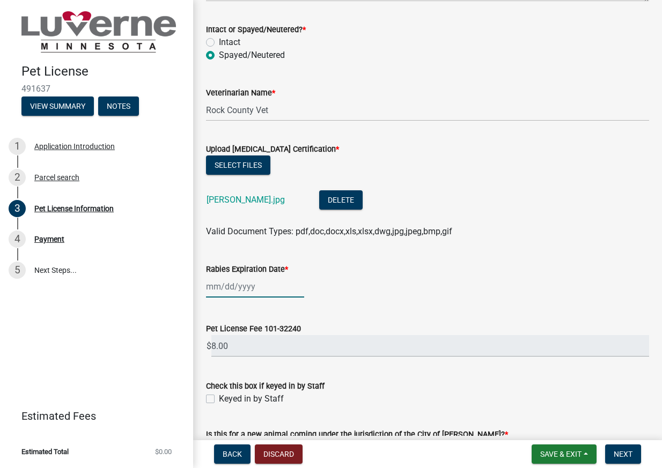
click at [260, 288] on div at bounding box center [255, 287] width 98 height 22
select select "10"
select select "2025"
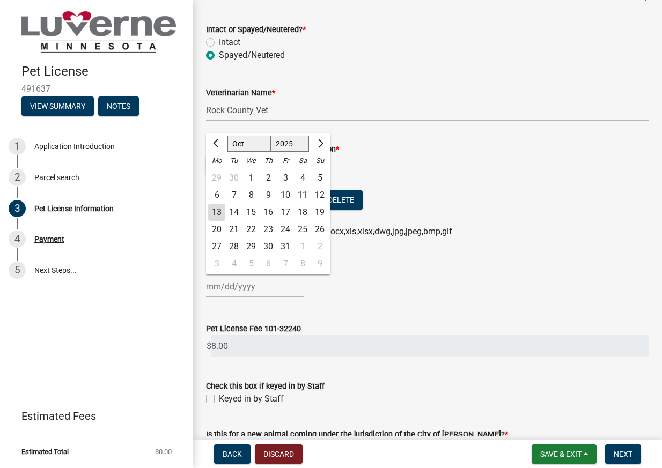
click at [258, 141] on select "Jan Feb Mar Apr May Jun Jul Aug Sep Oct Nov Dec" at bounding box center [249, 144] width 43 height 16
select select "8"
click at [228, 136] on select "Jan Feb Mar Apr May Jun Jul Aug Sep Oct Nov Dec" at bounding box center [249, 144] width 43 height 16
click at [248, 193] on div "6" at bounding box center [251, 195] width 17 height 17
type input "08/06/2025"
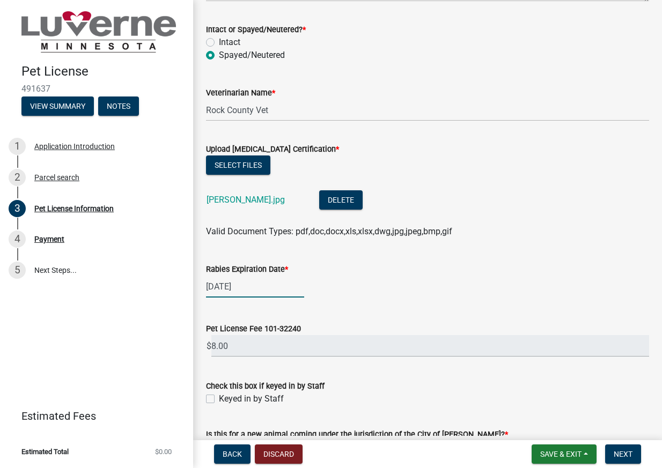
click at [254, 287] on div "08/06/2025" at bounding box center [255, 287] width 98 height 22
select select "8"
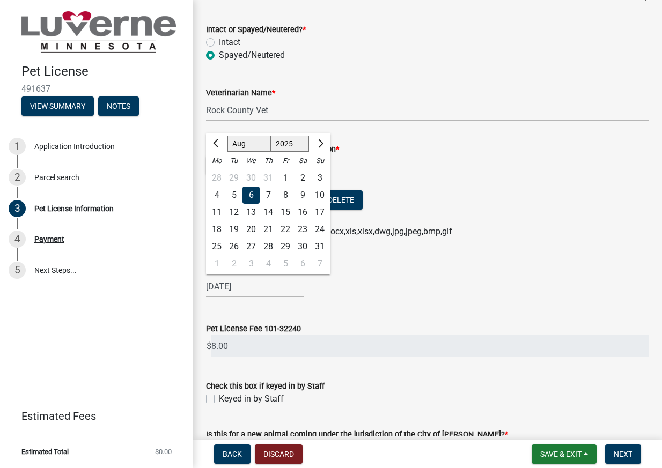
click at [295, 134] on div "Jan Feb Mar Apr May Jun Jul Aug Sep Oct Nov Dec 1525 1526 1527 1528 1529 1530 1…" at bounding box center [268, 142] width 124 height 19
click at [295, 138] on select "1525 1526 1527 1528 1529 1530 1531 1532 1533 1534 1535 1536 1537 1538 1539 1540…" at bounding box center [290, 144] width 39 height 16
select select "2028"
click at [271, 136] on select "1525 1526 1527 1528 1529 1530 1531 1532 1533 1534 1535 1536 1537 1538 1539 1540…" at bounding box center [290, 144] width 39 height 16
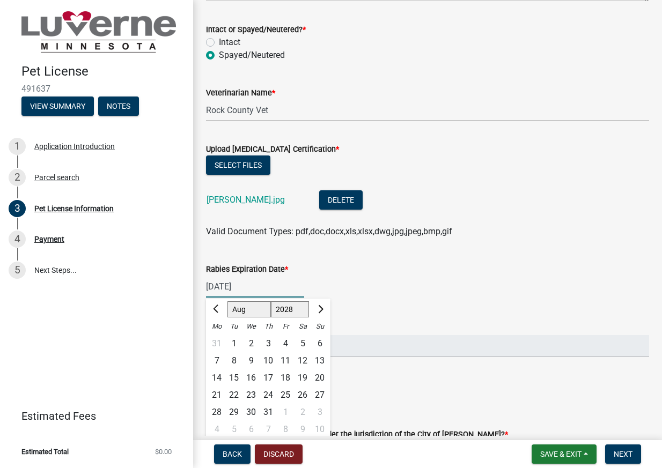
scroll to position [1341, 0]
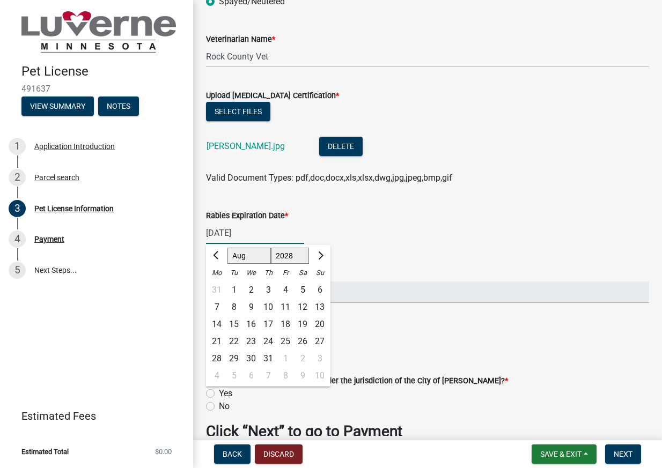
click at [416, 239] on div "08/06/2025 Jan Feb Mar Apr May Jun Jul Aug Sep Oct Nov Dec 1528 1529 1530 1531 …" at bounding box center [427, 233] width 443 height 22
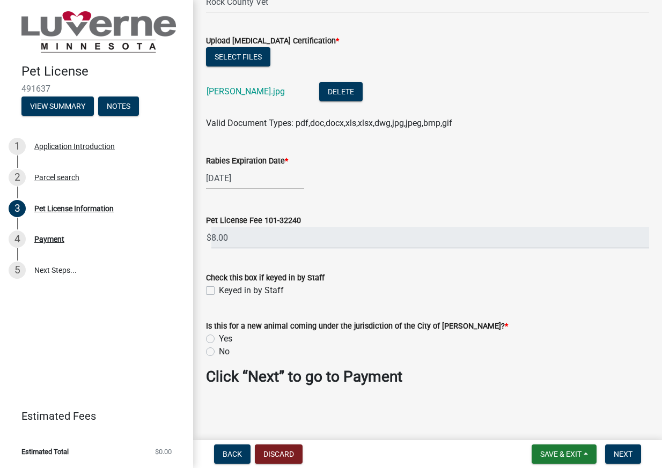
scroll to position [1397, 0]
click at [219, 338] on label "Yes" at bounding box center [225, 338] width 13 height 13
click at [219, 338] on input "Yes" at bounding box center [222, 335] width 7 height 7
radio input "true"
click at [616, 448] on button "Next" at bounding box center [623, 454] width 36 height 19
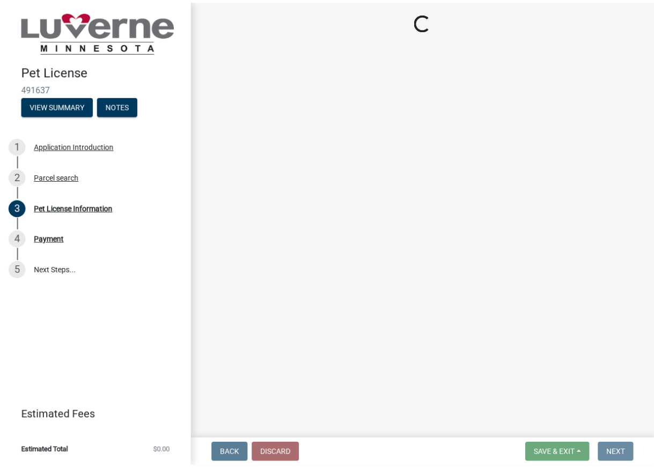
scroll to position [0, 0]
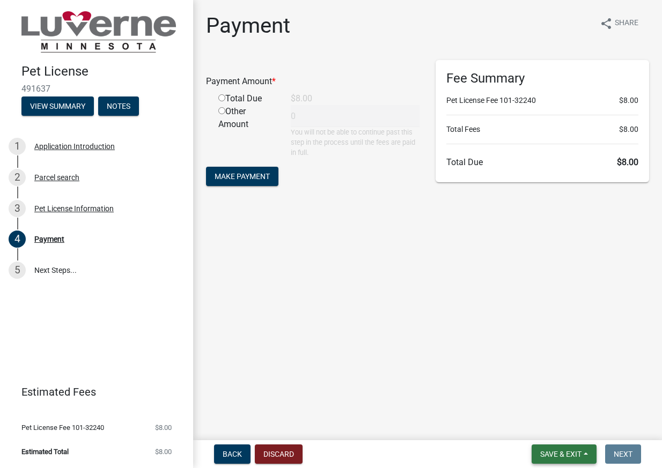
click at [557, 454] on span "Save & Exit" at bounding box center [560, 454] width 41 height 9
click at [544, 426] on button "Save & Exit" at bounding box center [554, 427] width 86 height 26
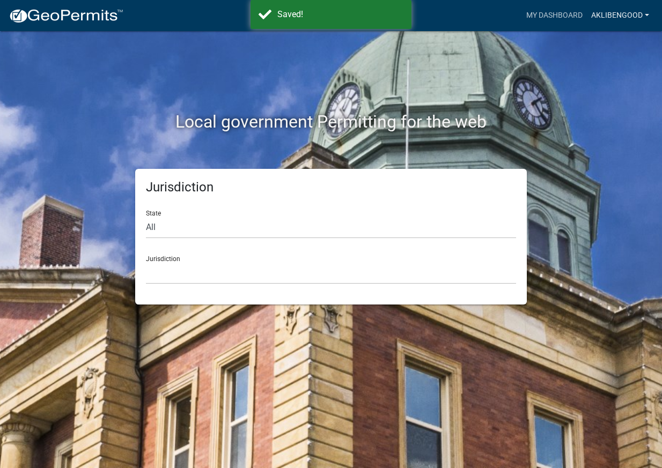
click at [608, 16] on link "aklibengood" at bounding box center [620, 15] width 67 height 20
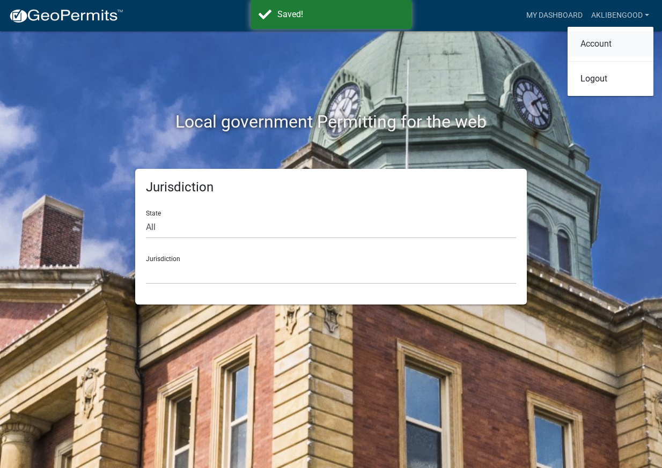
click at [599, 47] on link "Account" at bounding box center [611, 44] width 86 height 26
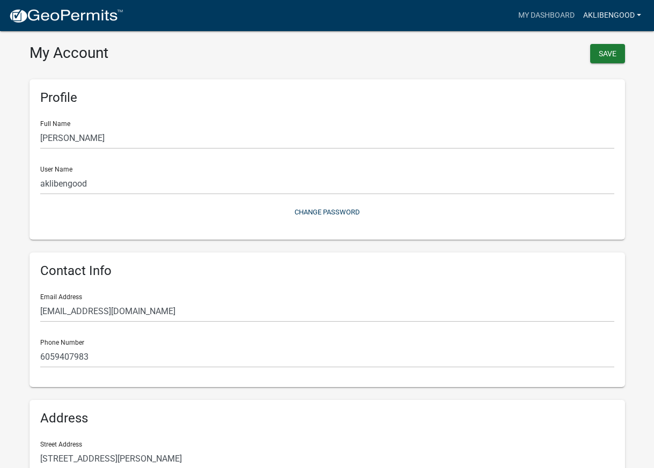
click at [611, 12] on link "aklibengood" at bounding box center [612, 15] width 67 height 20
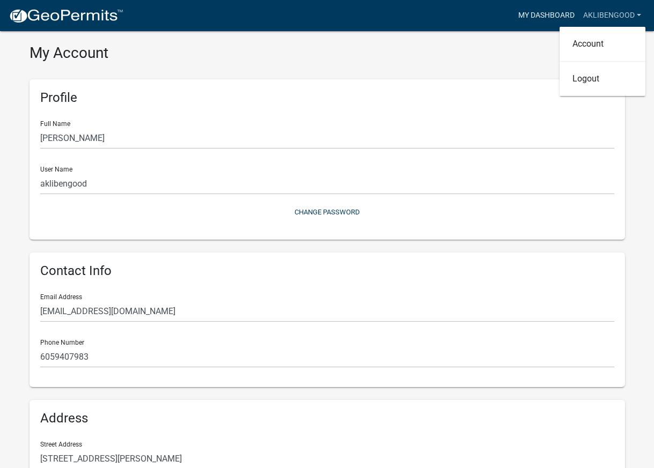
click at [554, 10] on link "My Dashboard" at bounding box center [546, 15] width 65 height 20
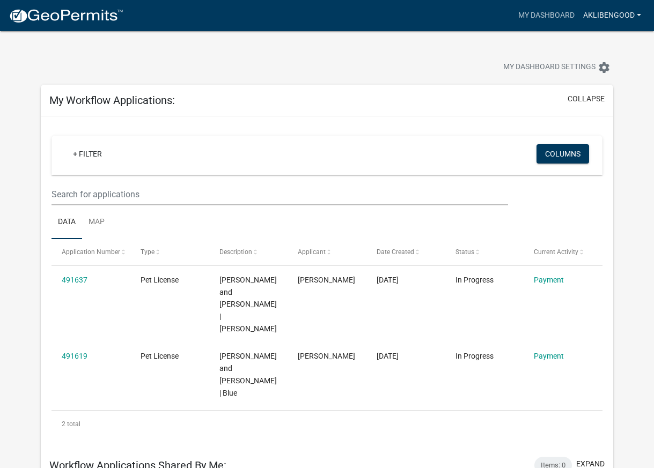
click at [598, 16] on link "aklibengood" at bounding box center [612, 15] width 67 height 20
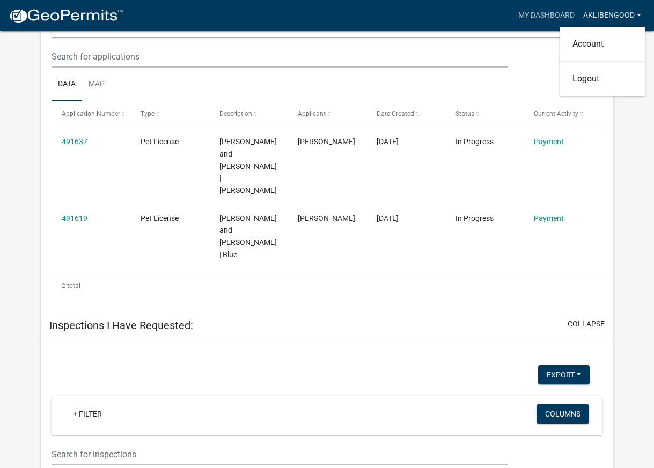
scroll to position [554, 0]
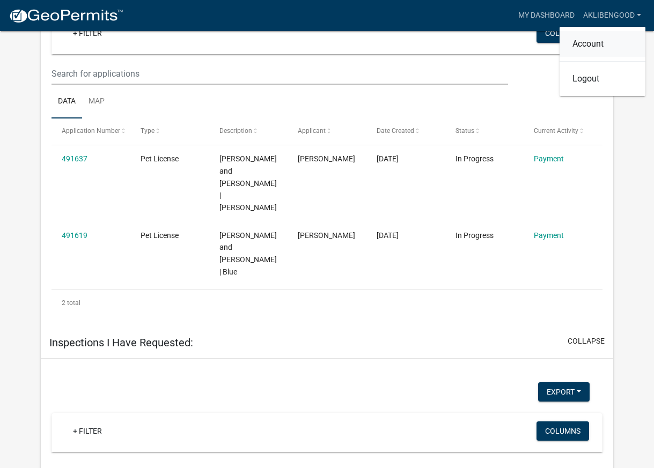
click at [594, 49] on link "Account" at bounding box center [603, 44] width 86 height 26
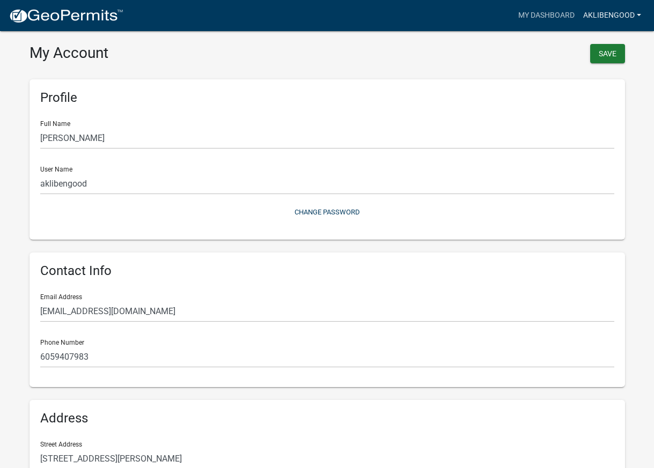
click at [609, 10] on link "aklibengood" at bounding box center [612, 15] width 67 height 20
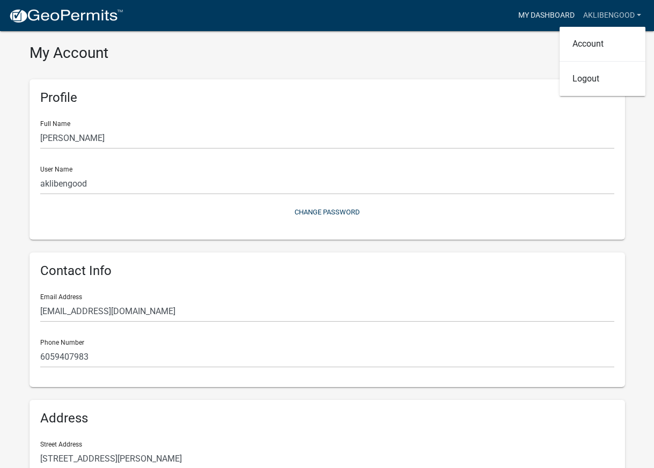
click at [563, 12] on link "My Dashboard" at bounding box center [546, 15] width 65 height 20
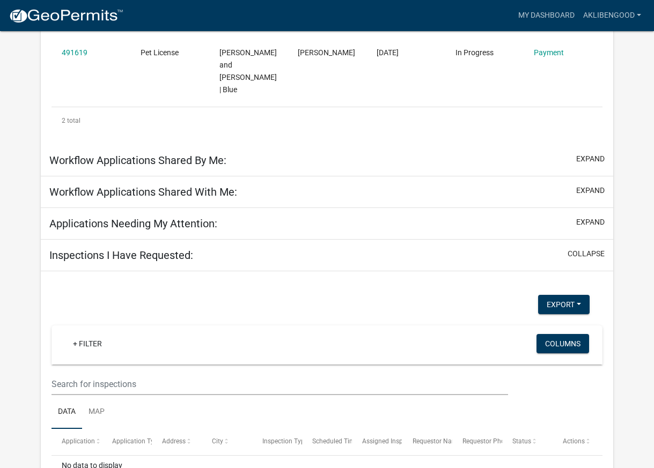
scroll to position [338, 0]
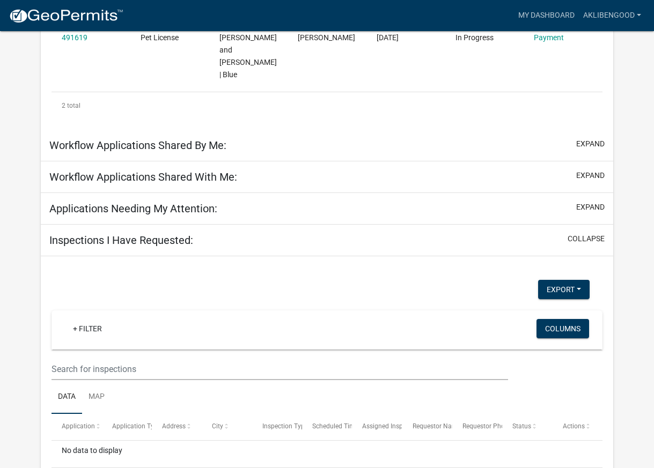
click at [253, 130] on div "Workflow Applications Shared By Me: expand" at bounding box center [327, 146] width 573 height 32
click at [259, 130] on div "Workflow Applications Shared By Me: expand" at bounding box center [327, 146] width 573 height 32
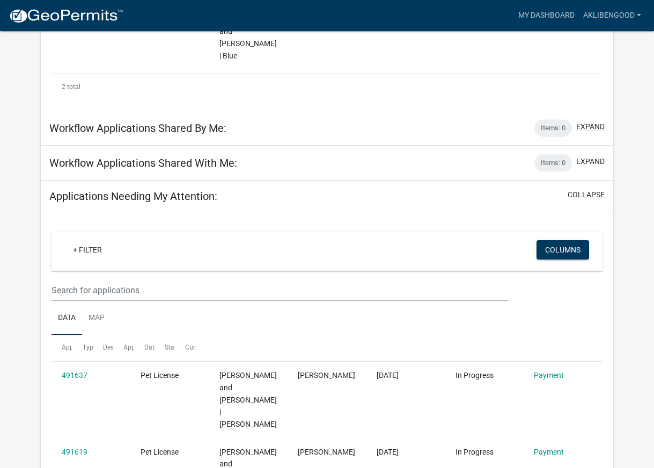
scroll to position [319, 0]
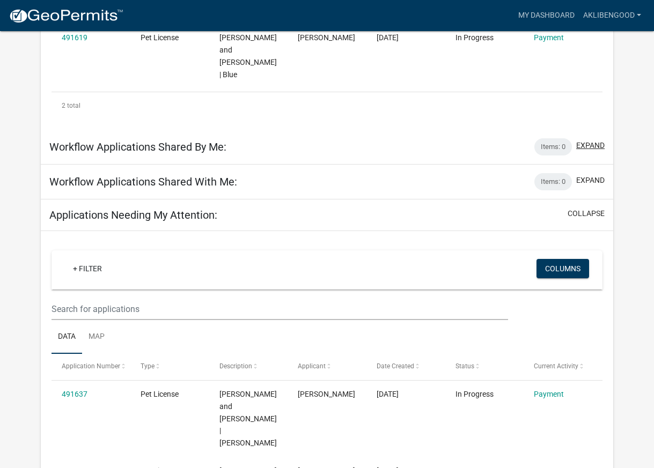
click at [584, 140] on button "expand" at bounding box center [590, 145] width 28 height 11
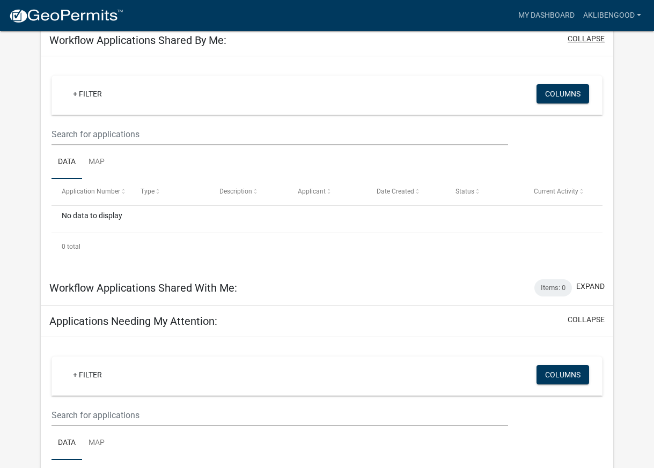
scroll to position [426, 0]
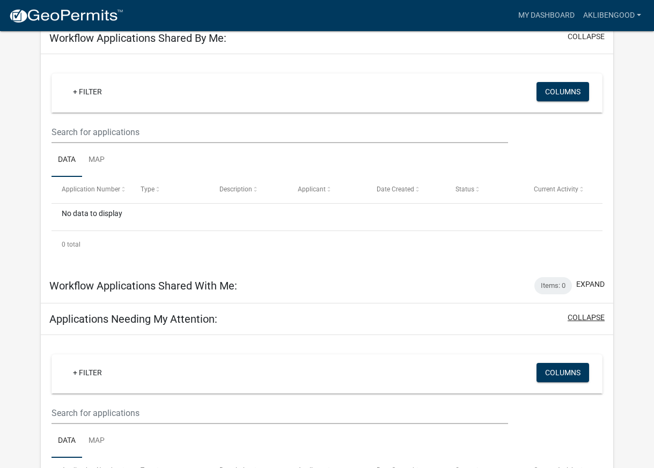
click at [589, 312] on button "collapse" at bounding box center [586, 317] width 37 height 11
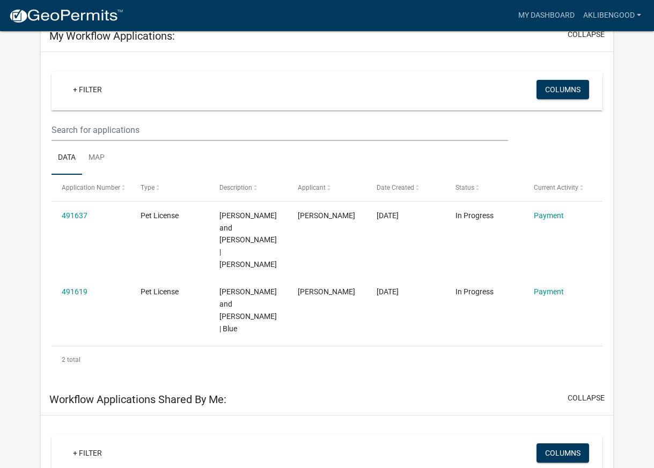
scroll to position [3, 0]
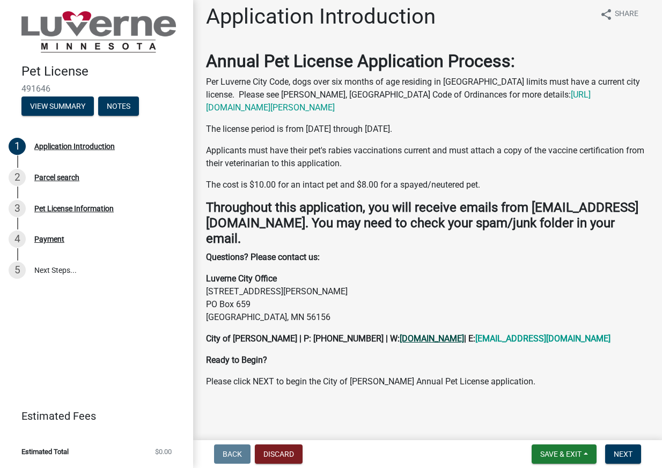
scroll to position [12, 0]
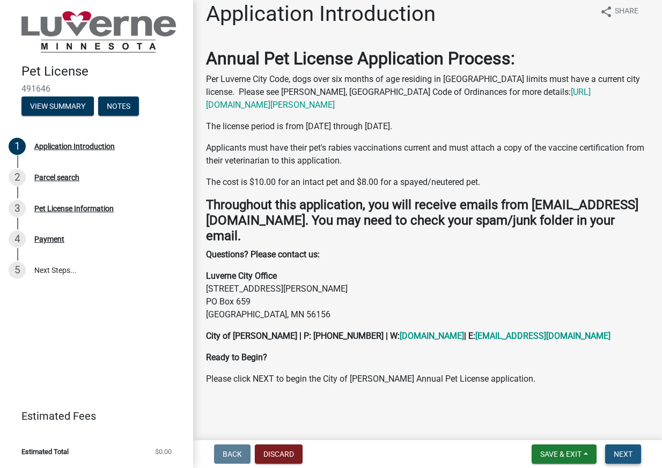
click at [625, 450] on span "Next" at bounding box center [623, 454] width 19 height 9
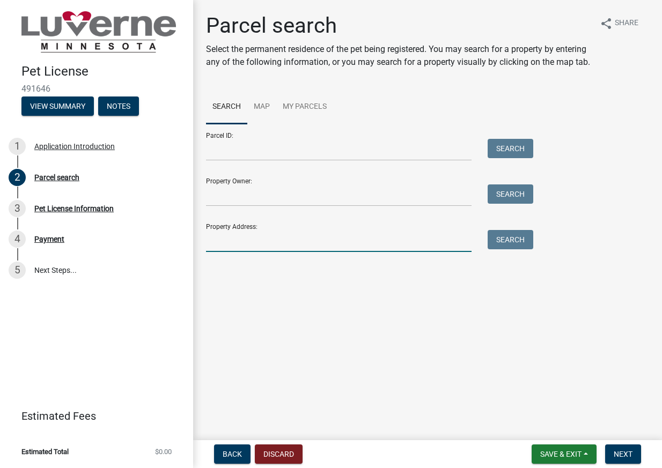
click at [376, 251] on input "Property Address:" at bounding box center [339, 241] width 266 height 22
type input "[STREET_ADDRESS][PERSON_NAME]"
click at [498, 250] on button "Search" at bounding box center [511, 239] width 46 height 19
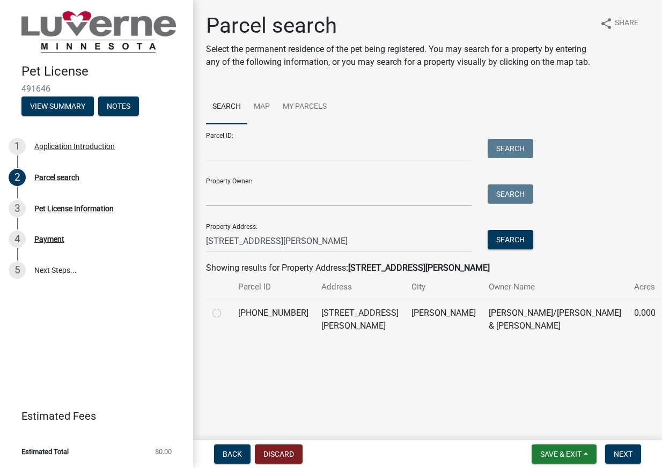
click at [225, 307] on label at bounding box center [225, 307] width 0 height 0
click at [225, 314] on input "radio" at bounding box center [228, 310] width 7 height 7
radio input "true"
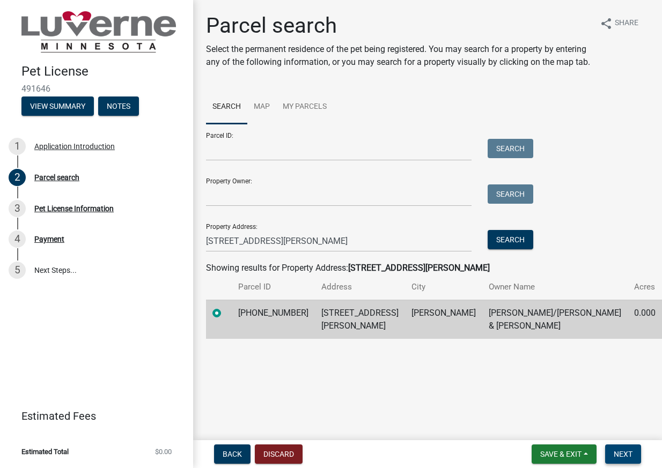
click at [617, 448] on button "Next" at bounding box center [623, 454] width 36 height 19
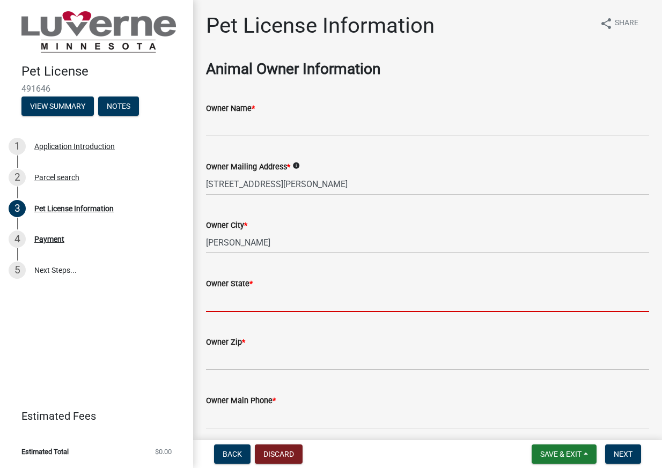
click at [289, 302] on input "Owner State *" at bounding box center [427, 301] width 443 height 22
type input "MN"
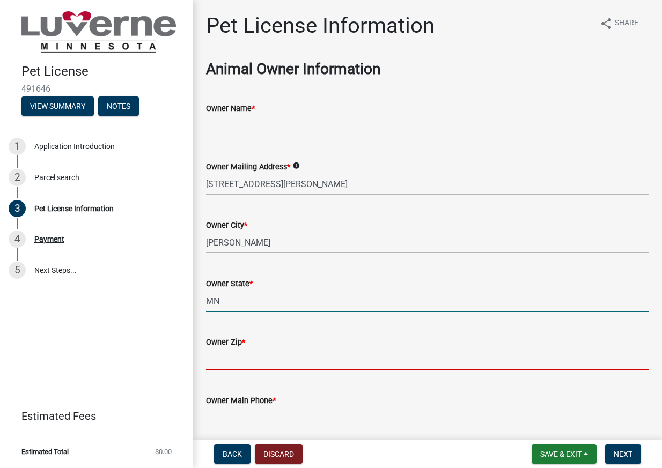
type input "56156"
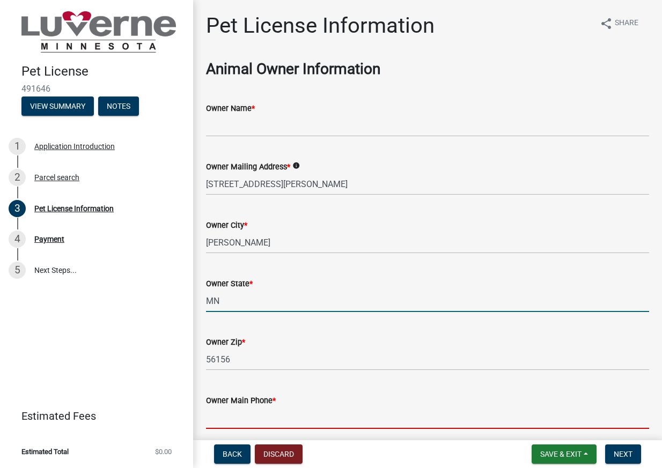
type input "6059407983"
type input "aklibengood@gmail.com"
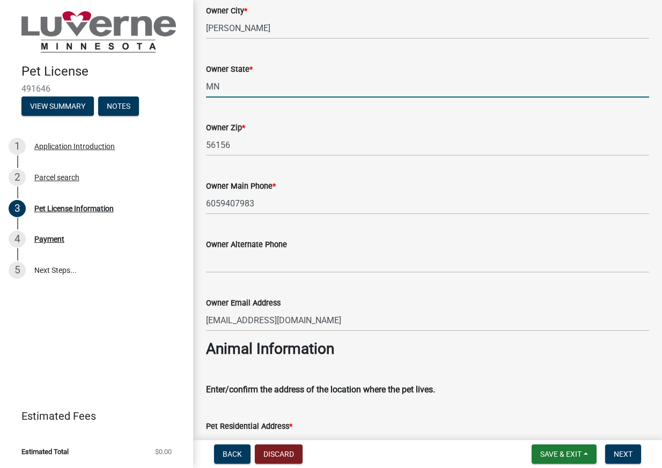
scroll to position [268, 0]
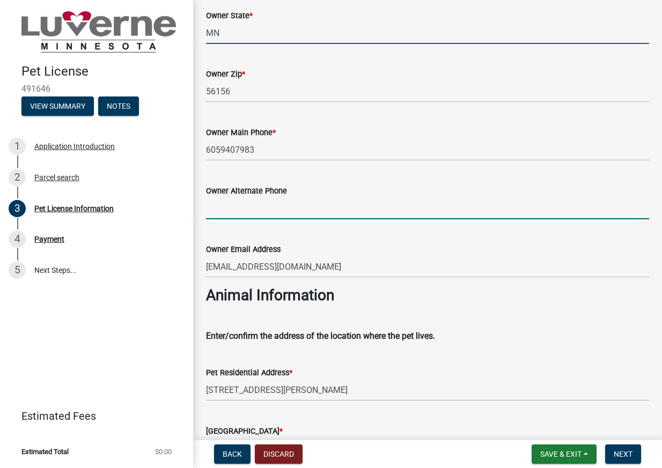
click at [288, 197] on input "Owner Alternate Phone" at bounding box center [427, 208] width 443 height 22
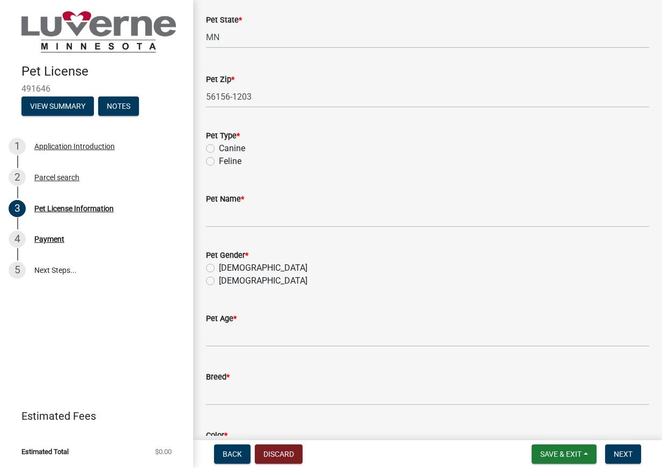
scroll to position [751, 0]
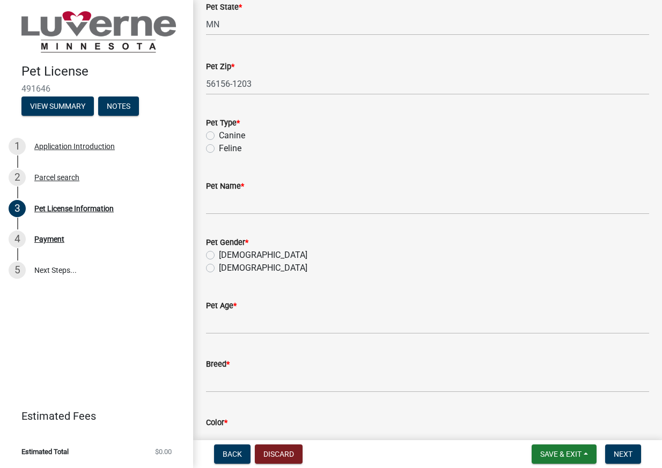
type input "6059411693"
click at [219, 136] on label "Canine" at bounding box center [232, 135] width 26 height 13
click at [219, 136] on input "Canine" at bounding box center [222, 132] width 7 height 7
radio input "true"
click at [219, 270] on label "[DEMOGRAPHIC_DATA]" at bounding box center [263, 268] width 89 height 13
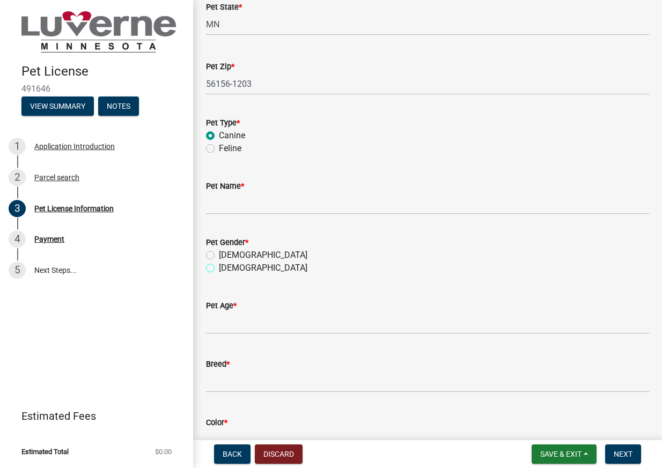
click at [219, 269] on input "[DEMOGRAPHIC_DATA]" at bounding box center [222, 265] width 7 height 7
radio input "true"
click at [236, 330] on input "Pet Age *" at bounding box center [427, 323] width 443 height 22
type input "7"
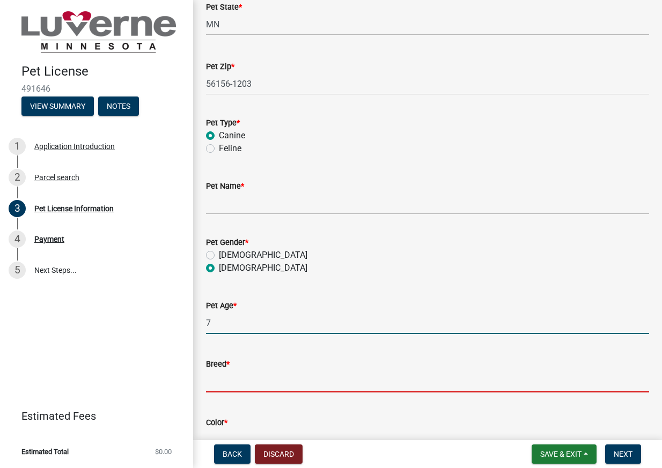
click at [253, 387] on input "Breed *" at bounding box center [427, 382] width 443 height 22
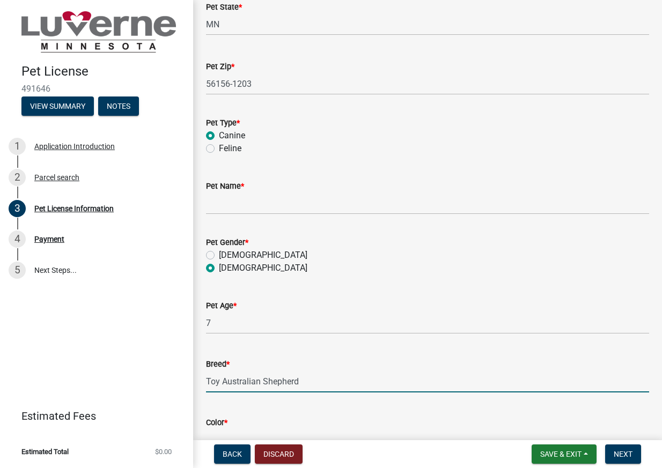
scroll to position [859, 0]
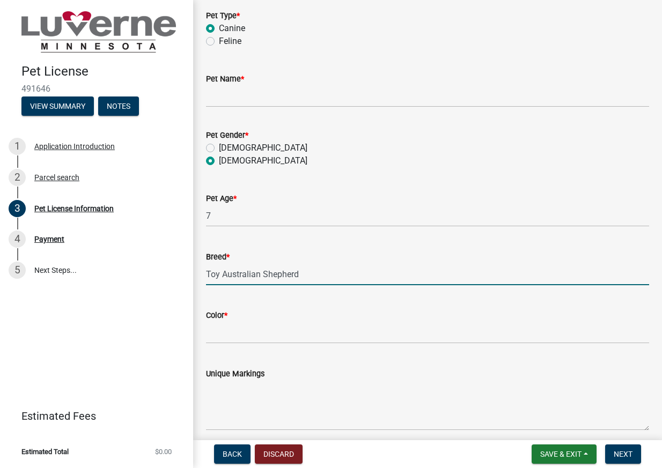
type input "Toy Australian Shepherd"
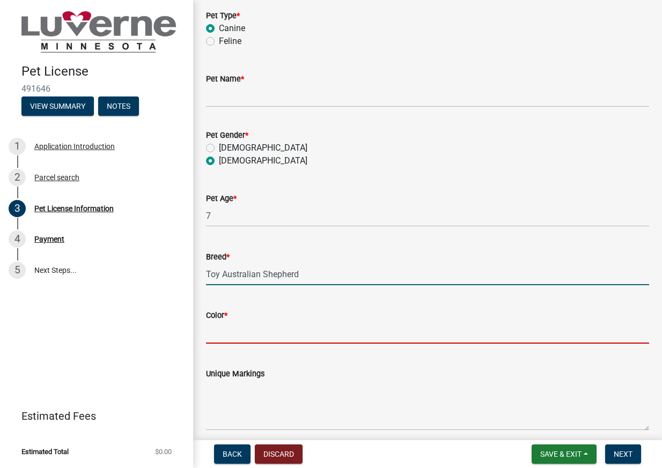
click at [214, 331] on input "Color *" at bounding box center [427, 333] width 443 height 22
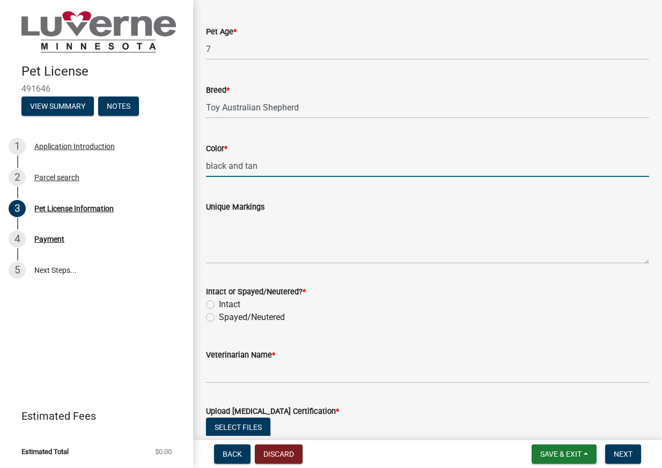
scroll to position [1073, 0]
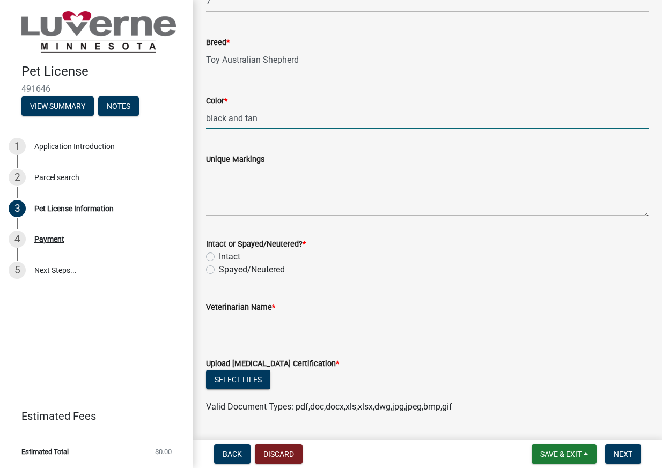
type input "black and tan"
click at [219, 271] on label "Spayed/Neutered" at bounding box center [252, 269] width 66 height 13
click at [219, 270] on input "Spayed/Neutered" at bounding box center [222, 266] width 7 height 7
radio input "true"
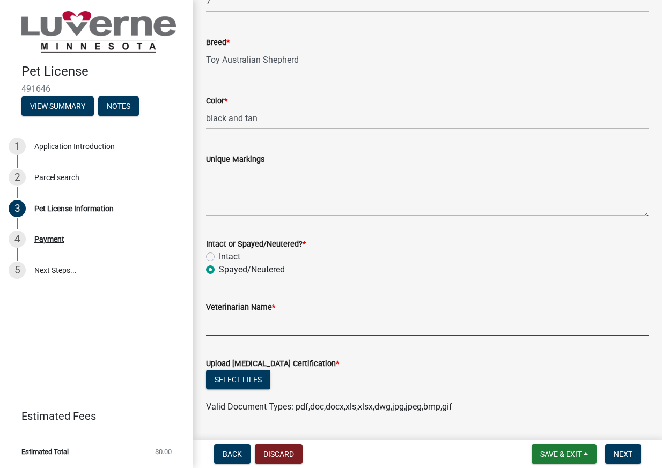
click at [235, 332] on input "Veterinarian Name *" at bounding box center [427, 325] width 443 height 22
type input "Rock County Vet"
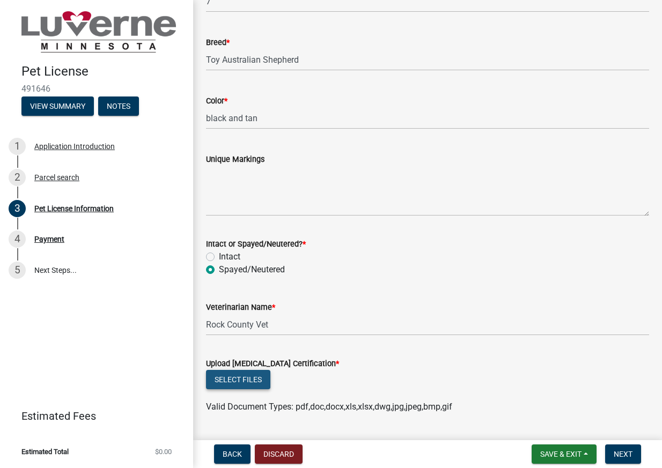
click at [245, 374] on button "Select files" at bounding box center [238, 379] width 64 height 19
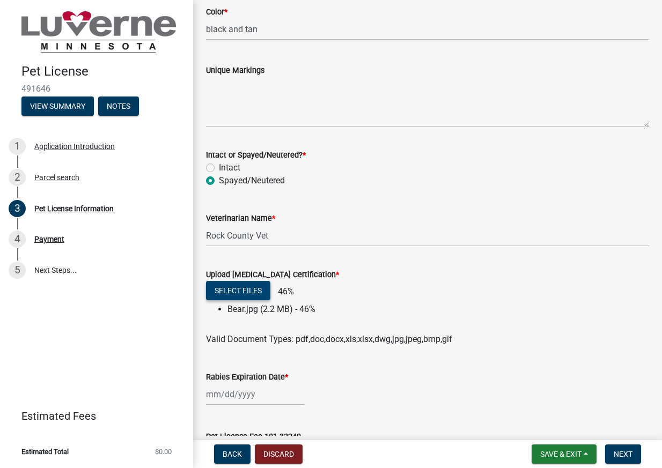
scroll to position [1234, 0]
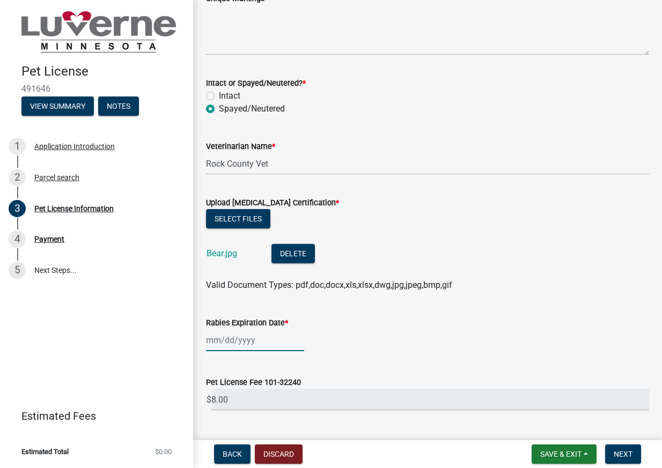
click at [241, 343] on div at bounding box center [255, 340] width 98 height 22
select select "10"
select select "2025"
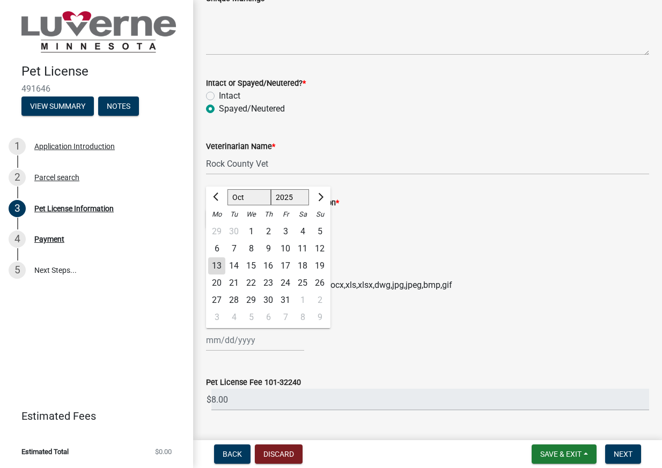
click at [251, 199] on select "Jan Feb Mar Apr May Jun Jul Aug Sep Oct Nov Dec" at bounding box center [249, 197] width 43 height 16
select select "11"
click at [228, 189] on select "Jan Feb Mar Apr May Jun Jul Aug Sep Oct Nov Dec" at bounding box center [249, 197] width 43 height 16
click at [314, 294] on div "30" at bounding box center [319, 300] width 17 height 17
type input "11/30/2025"
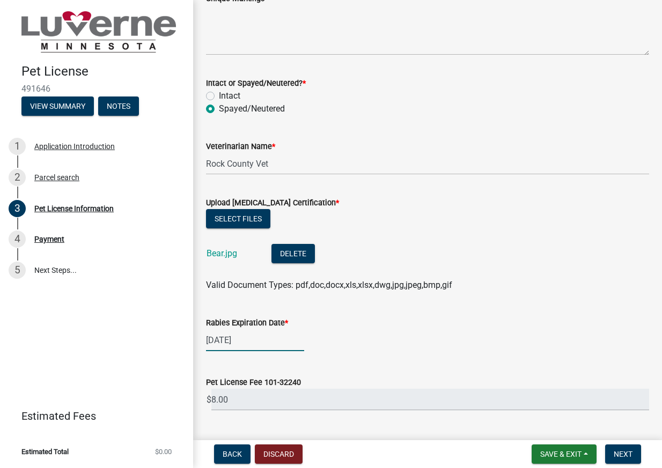
click at [263, 341] on div "11/30/2025" at bounding box center [255, 340] width 98 height 22
select select "11"
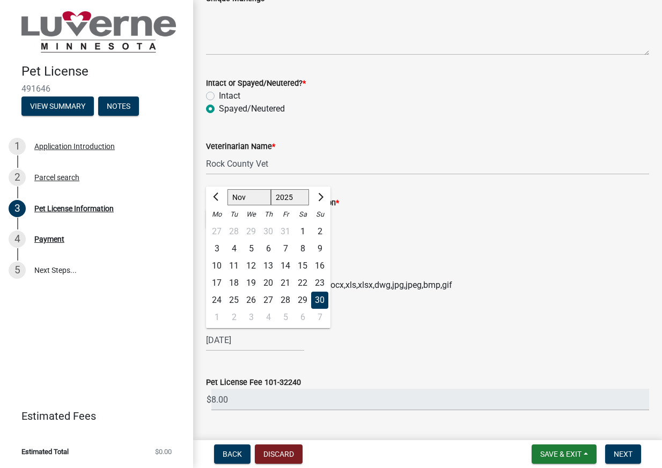
click at [295, 198] on select "1525 1526 1527 1528 1529 1530 1531 1532 1533 1534 1535 1536 1537 1538 1539 1540…" at bounding box center [290, 197] width 39 height 16
select select "2027"
click at [271, 189] on select "1525 1526 1527 1528 1529 1530 1531 1532 1533 1534 1535 1536 1537 1538 1539 1540…" at bounding box center [290, 197] width 39 height 16
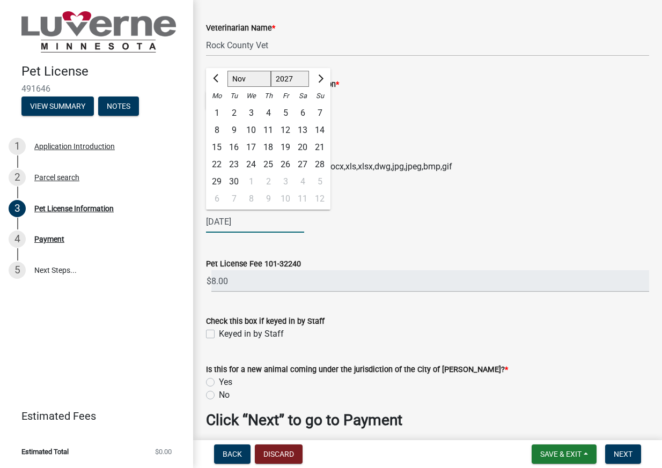
scroll to position [1397, 0]
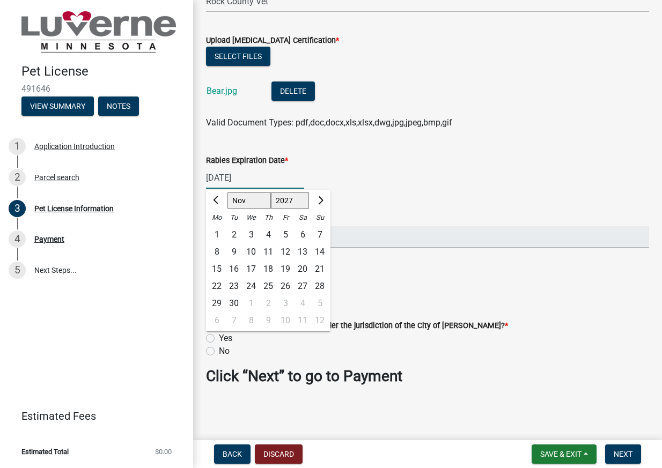
click at [436, 277] on div "Check this box if keyed in by Staff" at bounding box center [427, 277] width 443 height 13
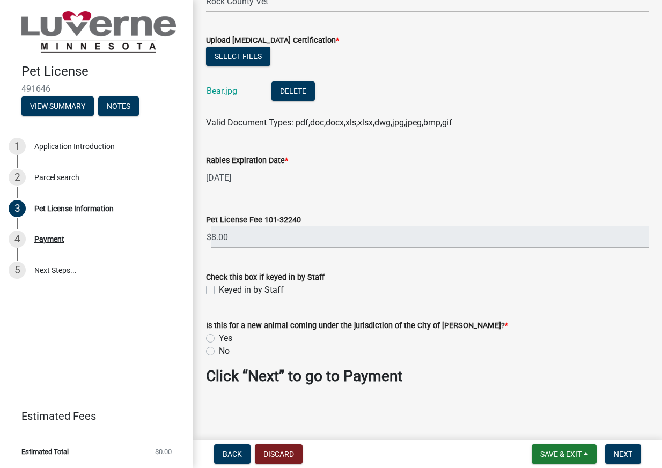
click at [219, 336] on label "Yes" at bounding box center [225, 338] width 13 height 13
click at [219, 336] on input "Yes" at bounding box center [222, 335] width 7 height 7
radio input "true"
click at [623, 450] on span "Next" at bounding box center [623, 454] width 19 height 9
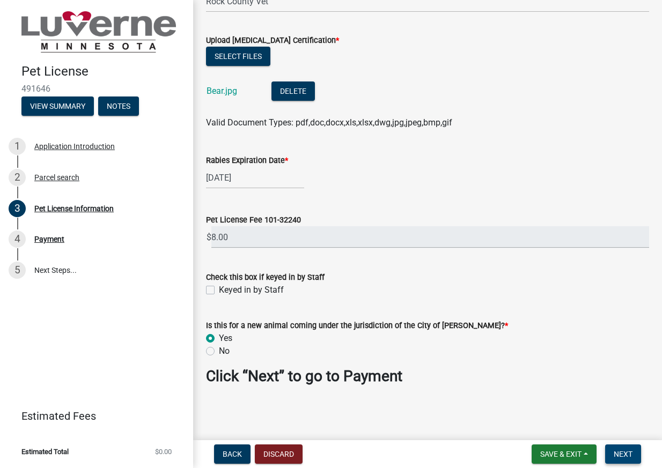
click at [619, 450] on span "Next" at bounding box center [623, 454] width 19 height 9
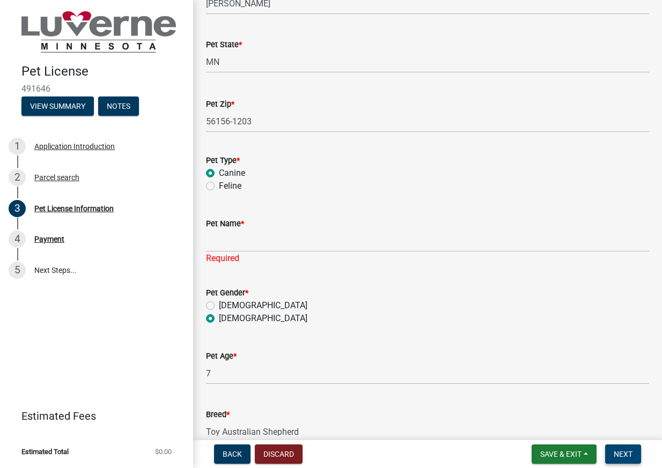
scroll to position [725, 0]
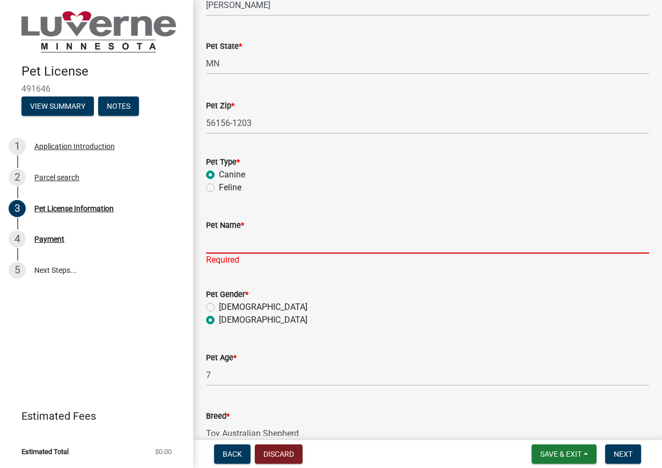
click at [314, 250] on input "Pet Name *" at bounding box center [427, 243] width 443 height 22
type input "Bear"
click at [615, 450] on span "Next" at bounding box center [623, 454] width 19 height 9
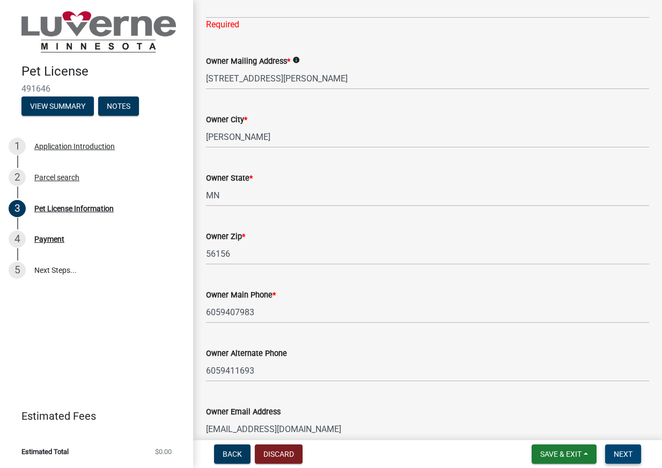
scroll to position [0, 0]
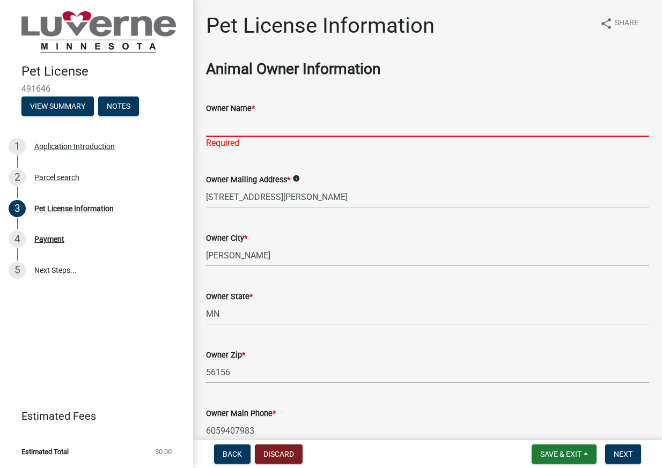
click at [284, 132] on input "Owner Name *" at bounding box center [427, 126] width 443 height 22
type input "[PERSON_NAME] and [PERSON_NAME]"
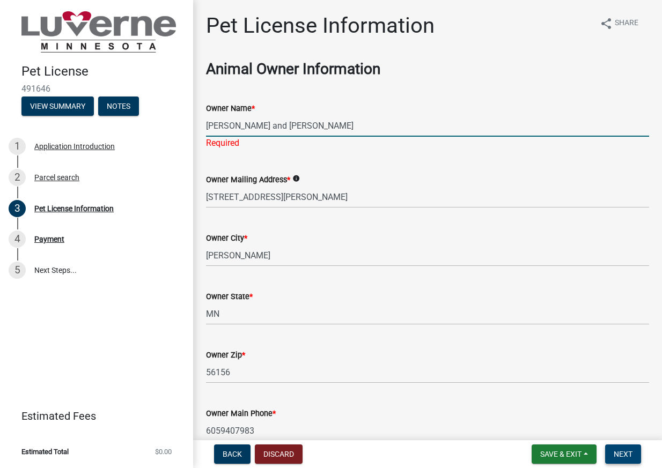
click at [621, 452] on span "Next" at bounding box center [623, 454] width 19 height 9
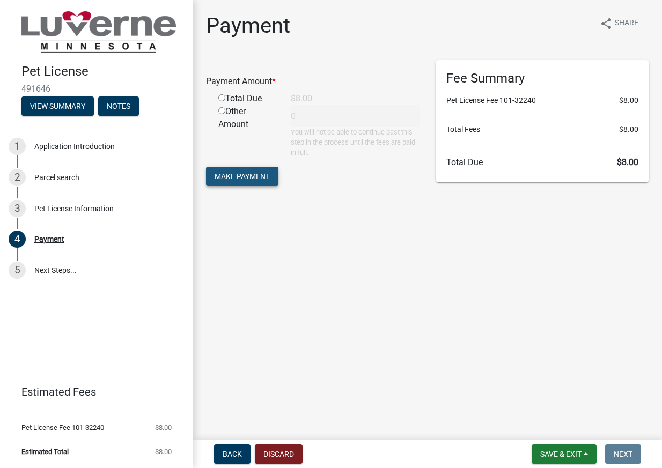
click at [240, 171] on button "Make Payment" at bounding box center [242, 176] width 72 height 19
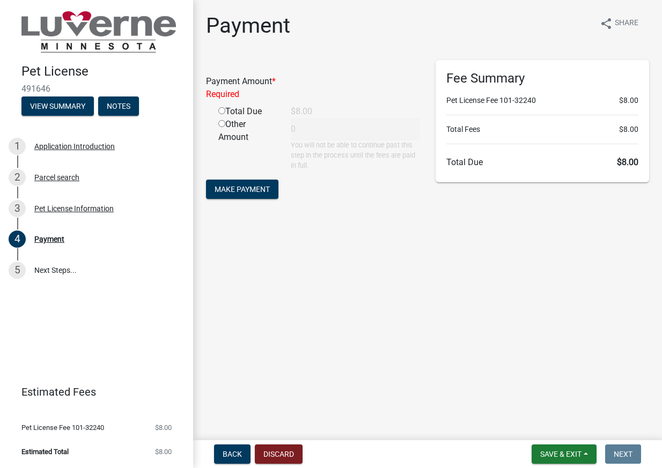
click at [225, 104] on div "Payment Amount * Required" at bounding box center [313, 90] width 230 height 30
click at [220, 114] on input "radio" at bounding box center [221, 110] width 7 height 7
radio input "true"
type input "8"
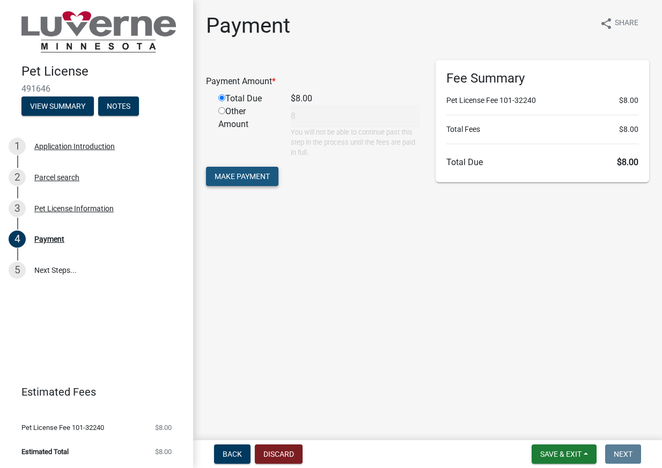
click at [236, 175] on span "Make Payment" at bounding box center [242, 176] width 55 height 9
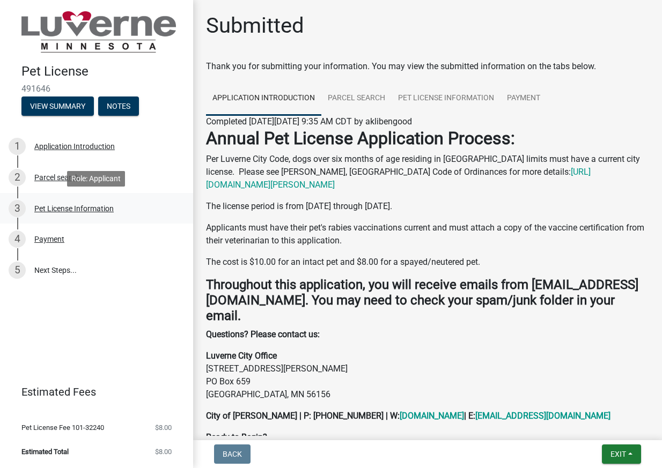
click at [79, 206] on div "Pet License Information" at bounding box center [73, 209] width 79 height 8
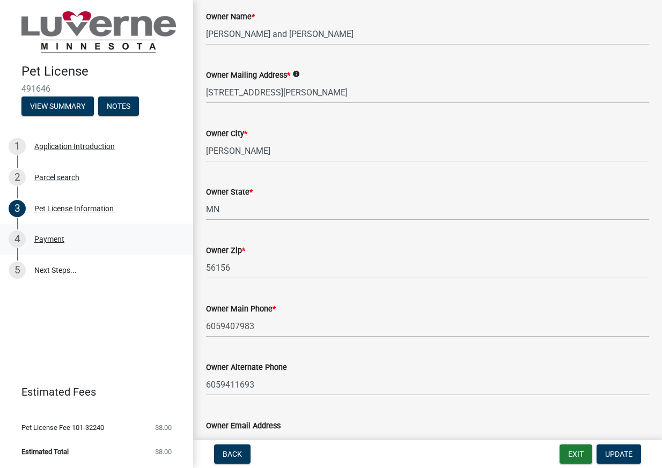
scroll to position [107, 0]
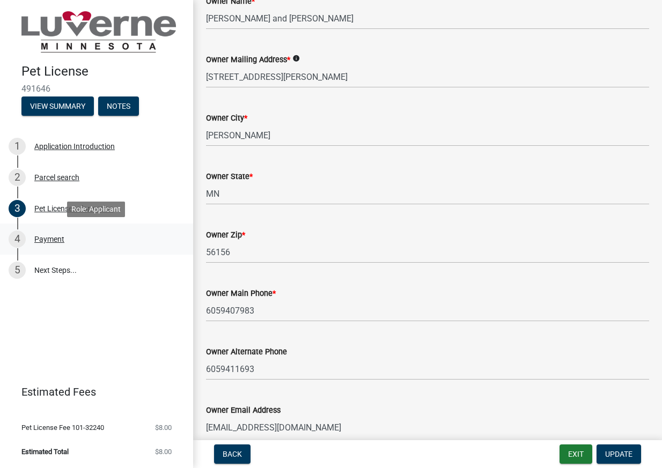
click at [49, 230] on link "4 Payment" at bounding box center [96, 239] width 193 height 31
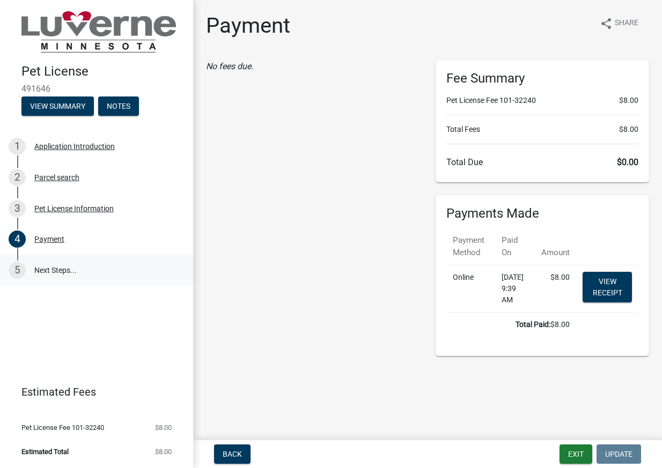
click at [58, 268] on link "5 Next Steps..." at bounding box center [96, 270] width 193 height 31
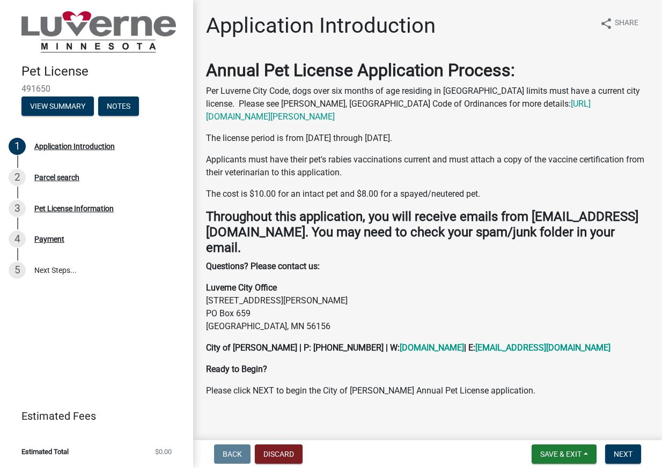
scroll to position [12, 0]
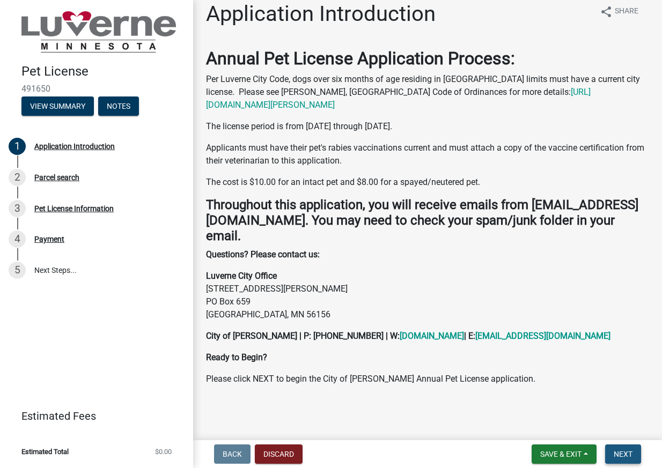
click at [627, 451] on span "Next" at bounding box center [623, 454] width 19 height 9
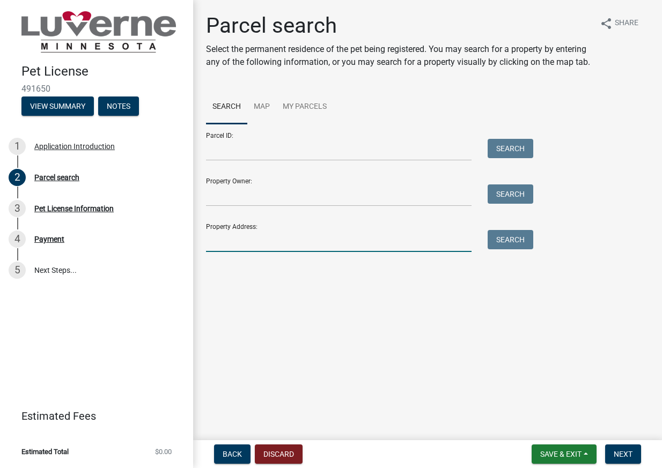
click at [253, 252] on input "Property Address:" at bounding box center [339, 241] width 266 height 22
type input "[STREET_ADDRESS][PERSON_NAME]"
click at [490, 250] on button "Search" at bounding box center [511, 239] width 46 height 19
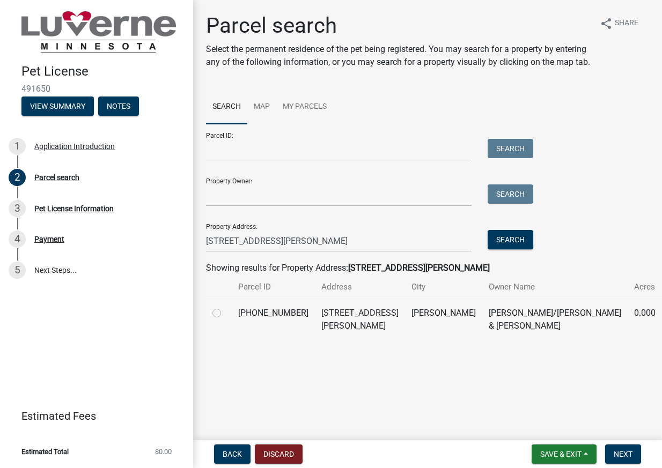
click at [225, 307] on label at bounding box center [225, 307] width 0 height 0
click at [225, 314] on input "radio" at bounding box center [228, 310] width 7 height 7
radio input "true"
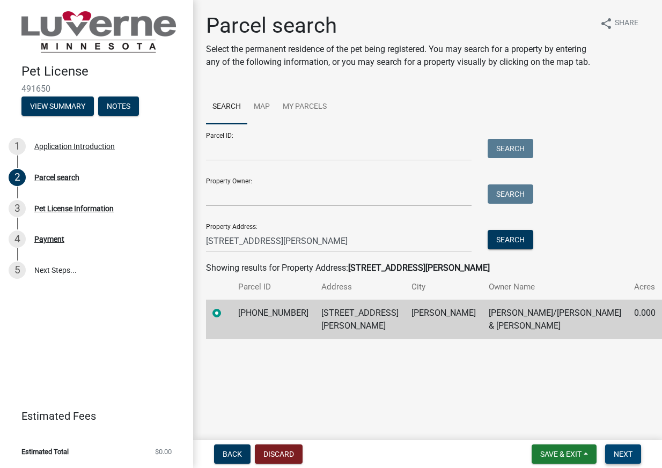
click at [624, 458] on span "Next" at bounding box center [623, 454] width 19 height 9
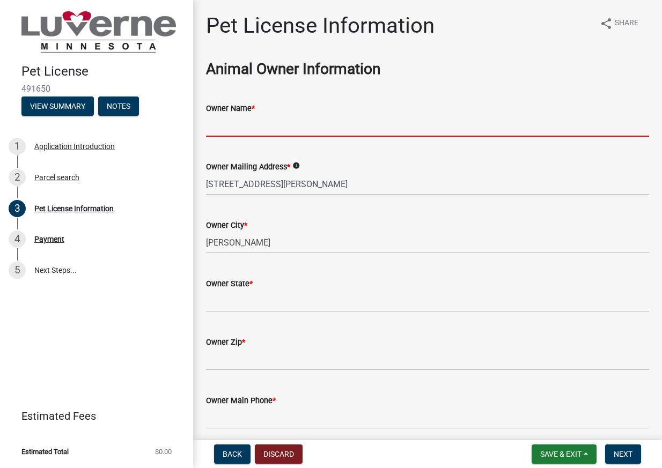
click at [338, 124] on input "Owner Name *" at bounding box center [427, 126] width 443 height 22
type input "[PERSON_NAME] and [PERSON_NAME]"
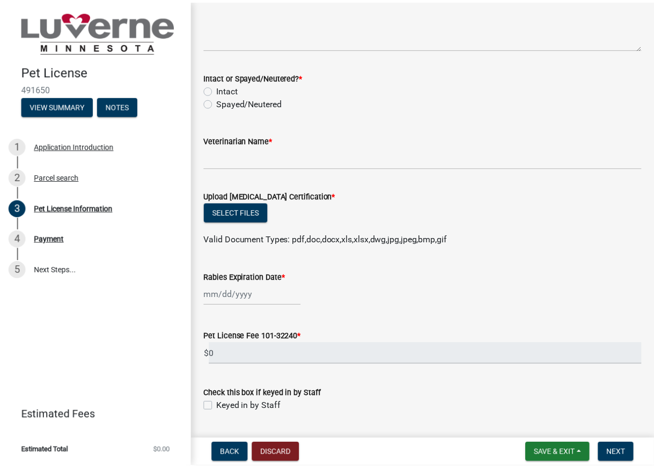
scroll to position [1358, 0]
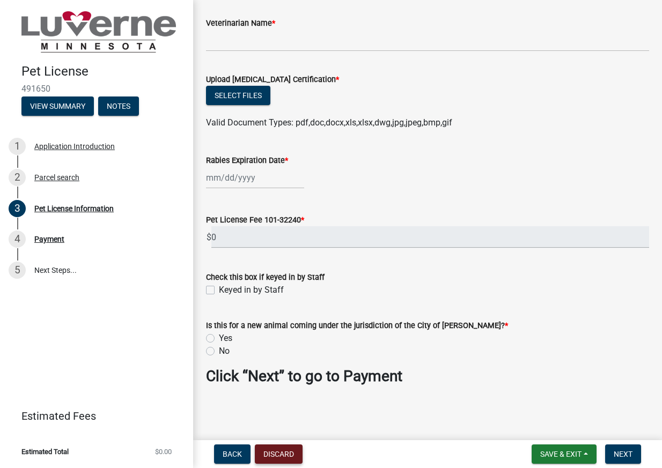
click at [286, 453] on button "Discard" at bounding box center [279, 454] width 48 height 19
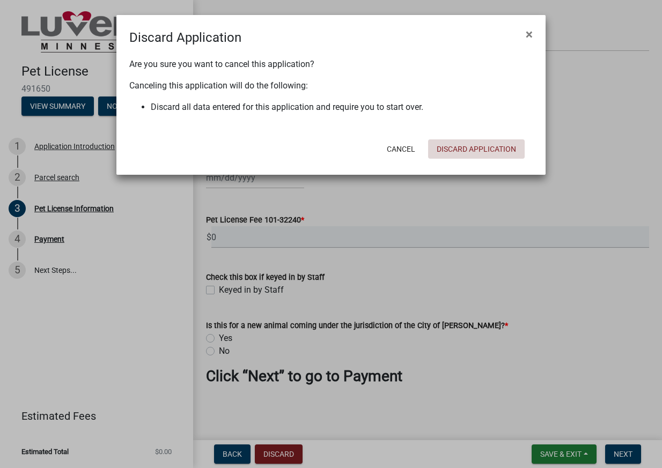
click at [468, 147] on button "Discard Application" at bounding box center [476, 149] width 97 height 19
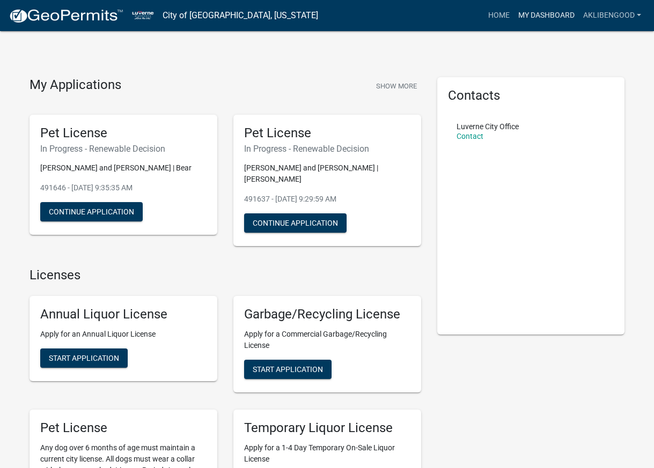
click at [539, 16] on link "My Dashboard" at bounding box center [546, 15] width 65 height 20
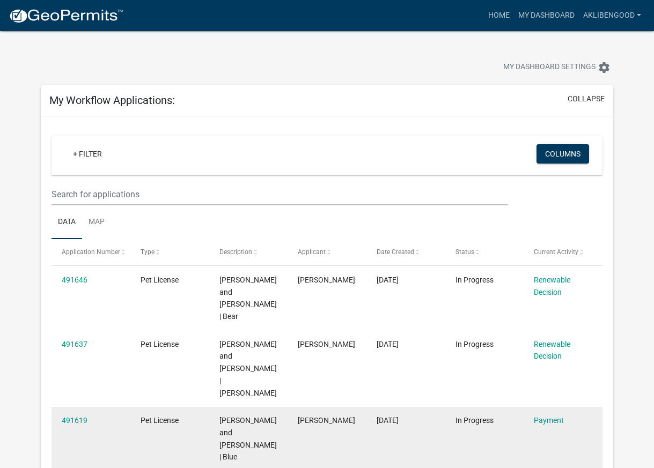
click at [547, 407] on datatable-body-cell "Payment" at bounding box center [563, 439] width 79 height 64
click at [541, 416] on link "Payment" at bounding box center [549, 420] width 30 height 9
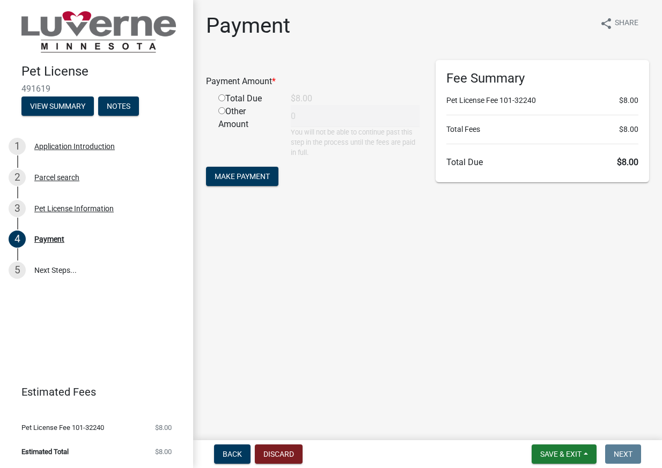
click at [220, 96] on input "radio" at bounding box center [221, 97] width 7 height 7
radio input "true"
type input "8"
click at [247, 174] on span "Make Payment" at bounding box center [242, 176] width 55 height 9
